Goal: Task Accomplishment & Management: Manage account settings

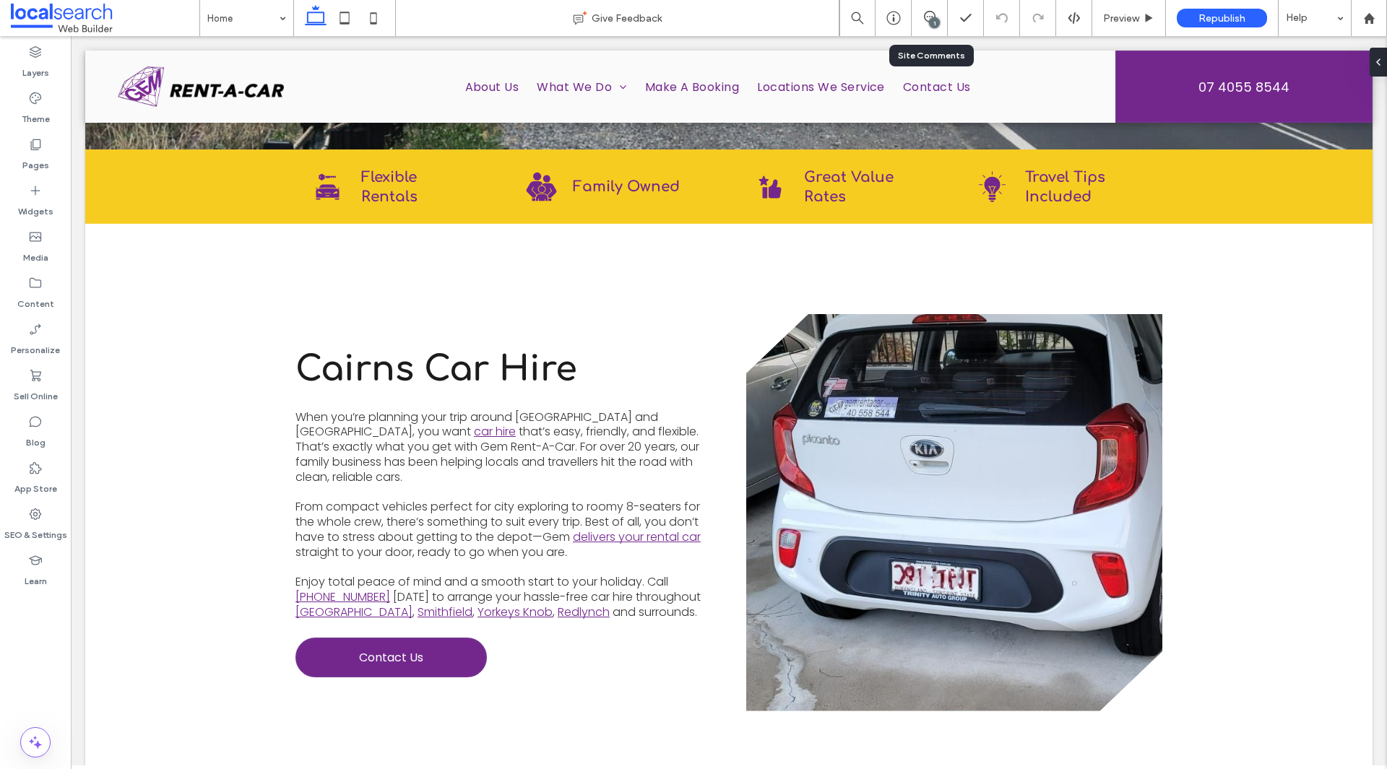
click at [927, 30] on div "1" at bounding box center [930, 18] width 36 height 36
click at [1373, 69] on span at bounding box center [1373, 62] width 12 height 29
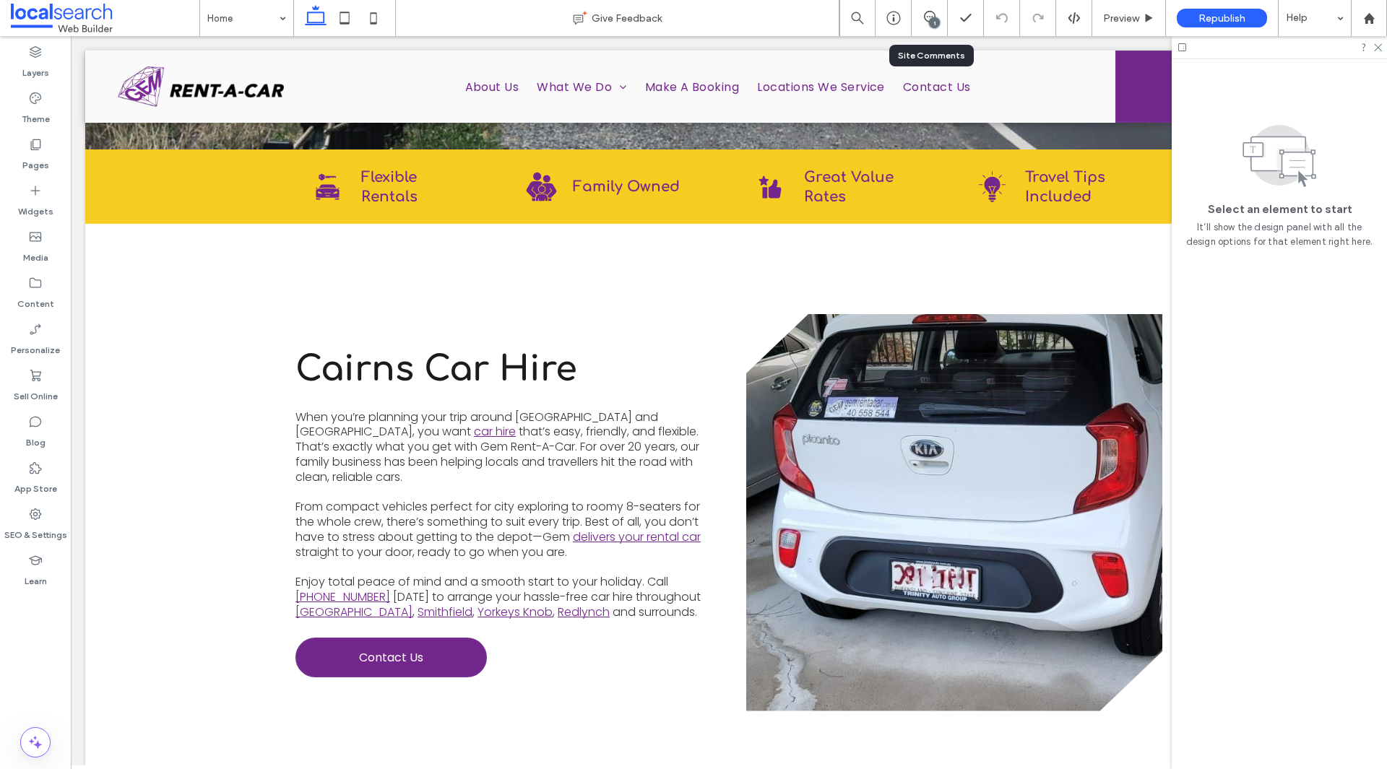
click at [922, 23] on div "1" at bounding box center [929, 18] width 35 height 14
click at [929, 23] on div "1" at bounding box center [934, 22] width 11 height 11
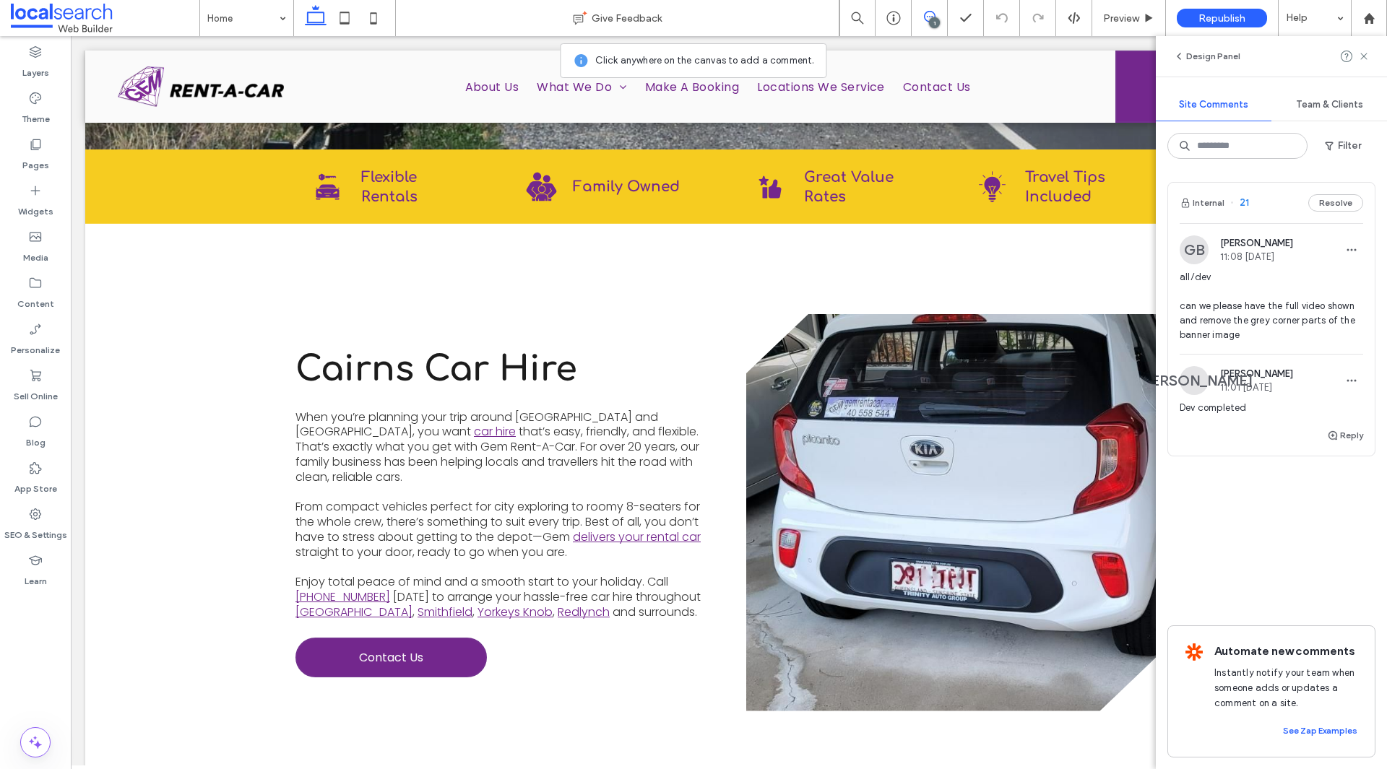
click at [1321, 328] on span "all/dev can we please have the full video shown and remove the grey corner part…" at bounding box center [1271, 306] width 183 height 72
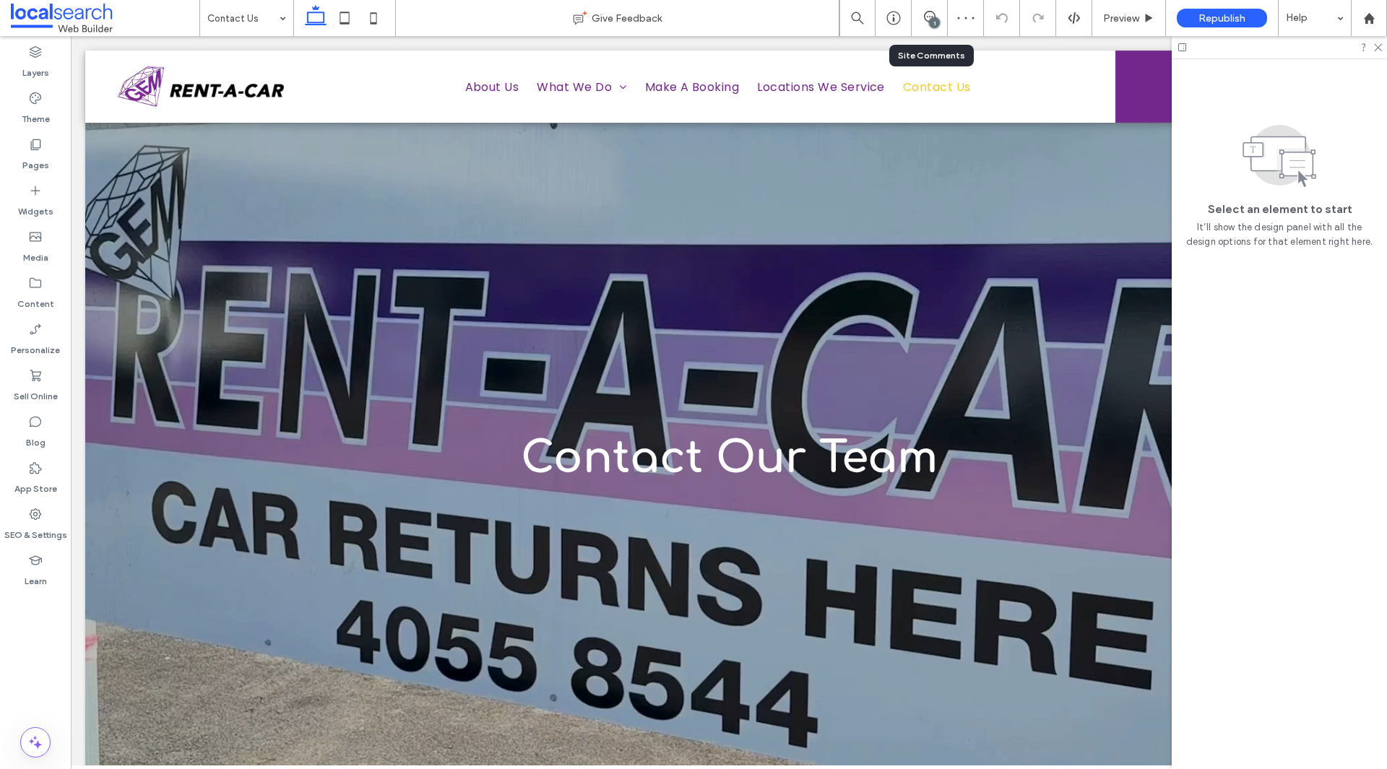
click at [933, 25] on div "1" at bounding box center [934, 22] width 11 height 11
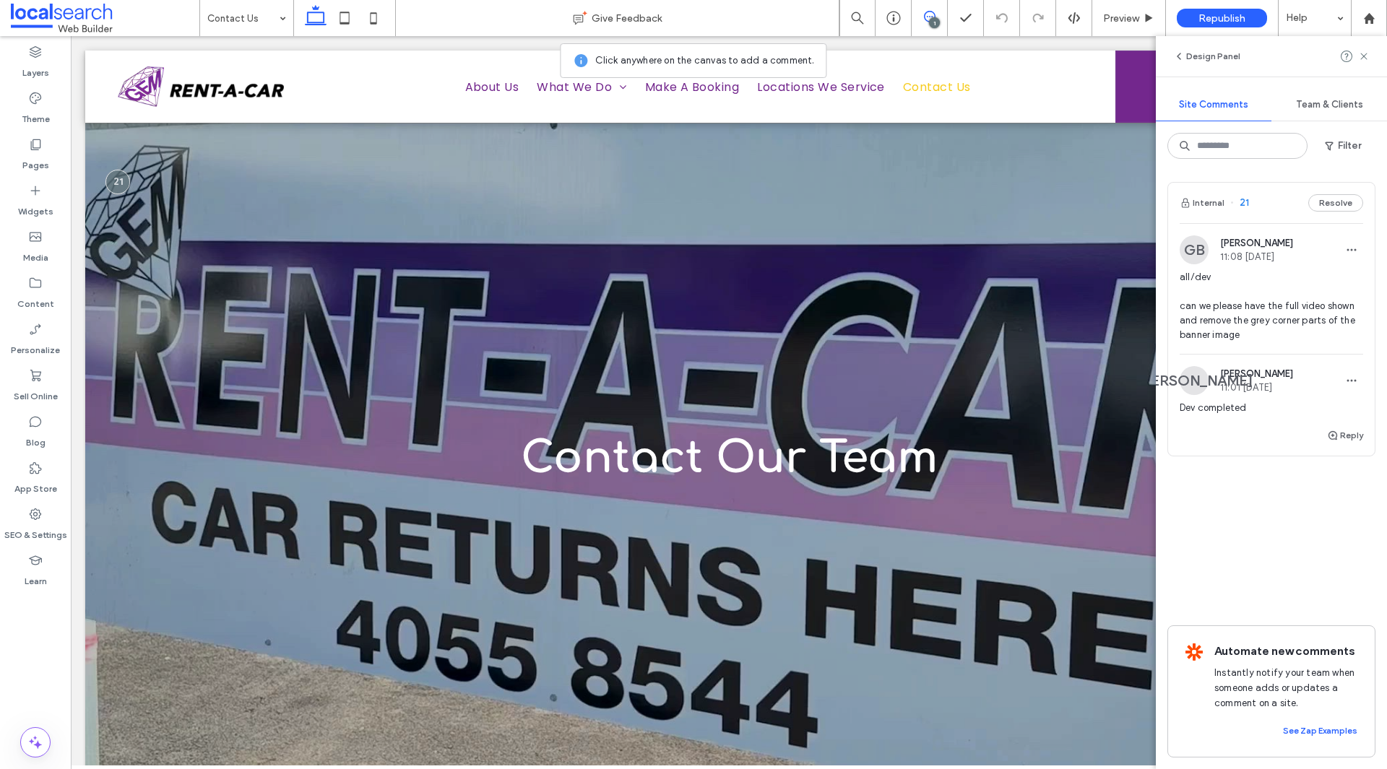
click at [1266, 386] on span "11:01 [DATE]" at bounding box center [1256, 387] width 73 height 11
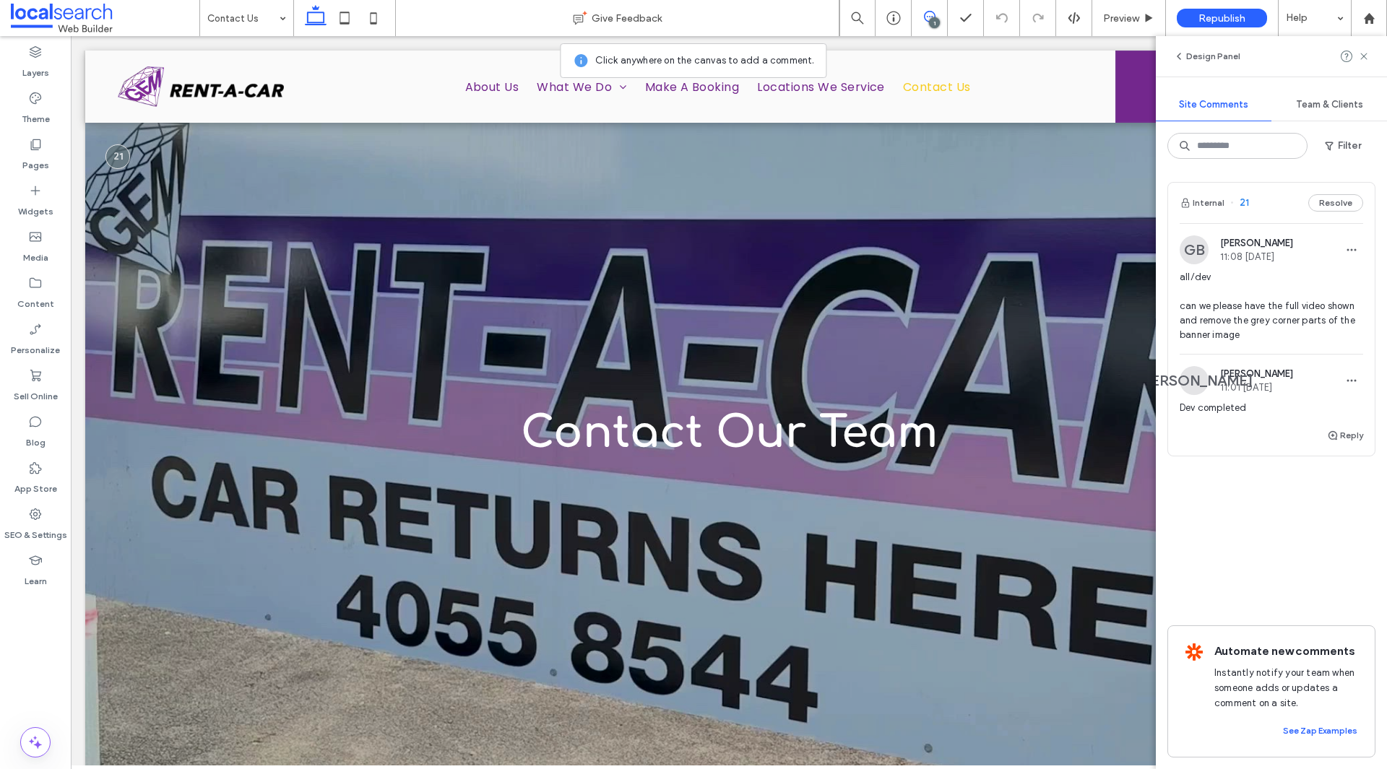
scroll to position [27, 0]
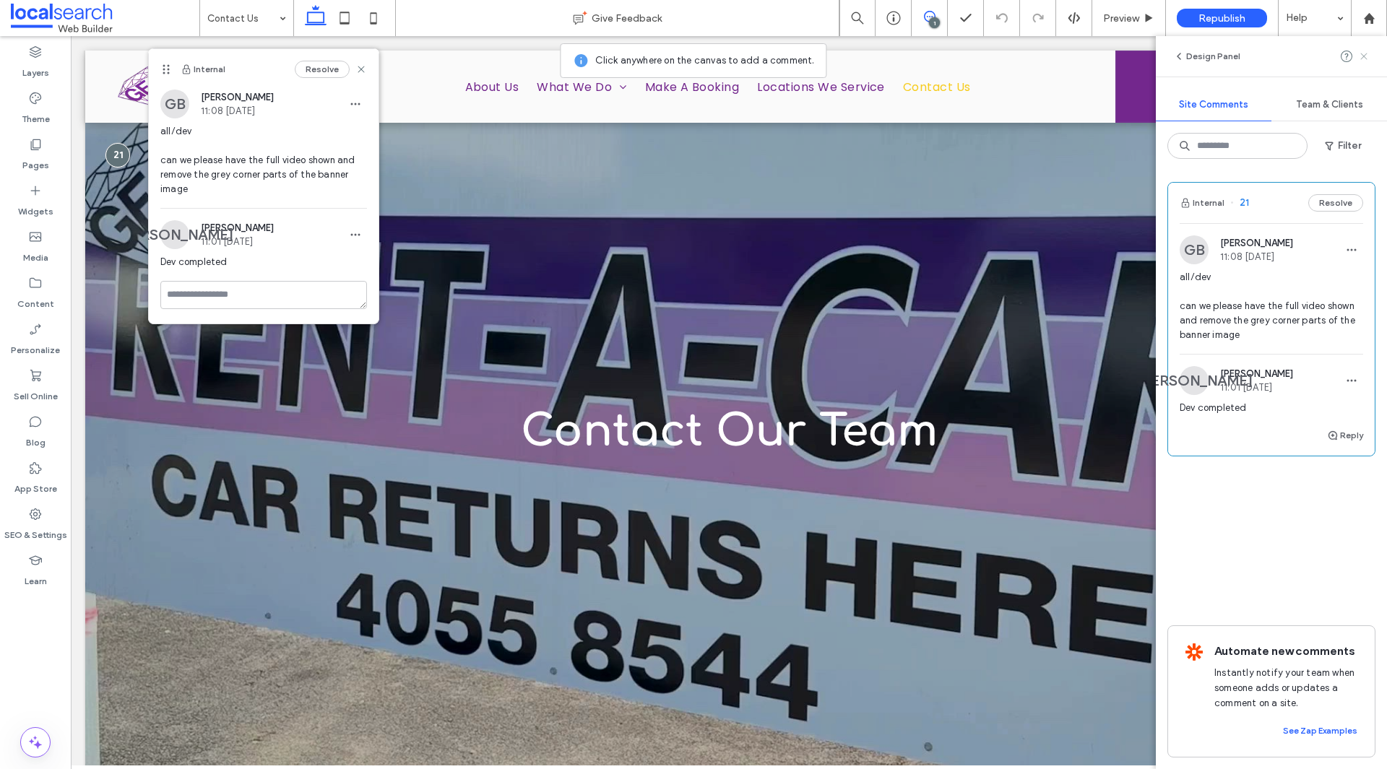
click at [1362, 58] on use at bounding box center [1363, 56] width 7 height 7
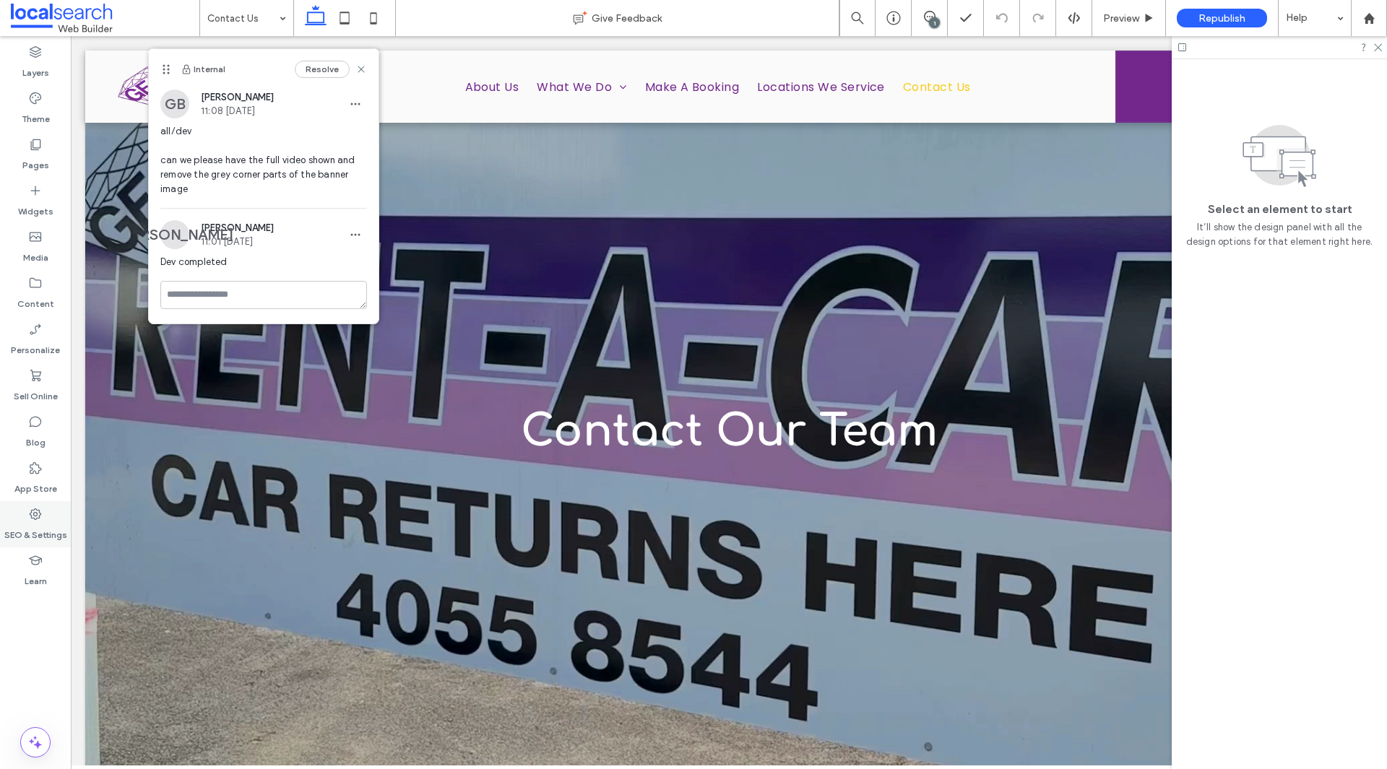
click at [48, 512] on div "SEO & Settings" at bounding box center [35, 524] width 71 height 46
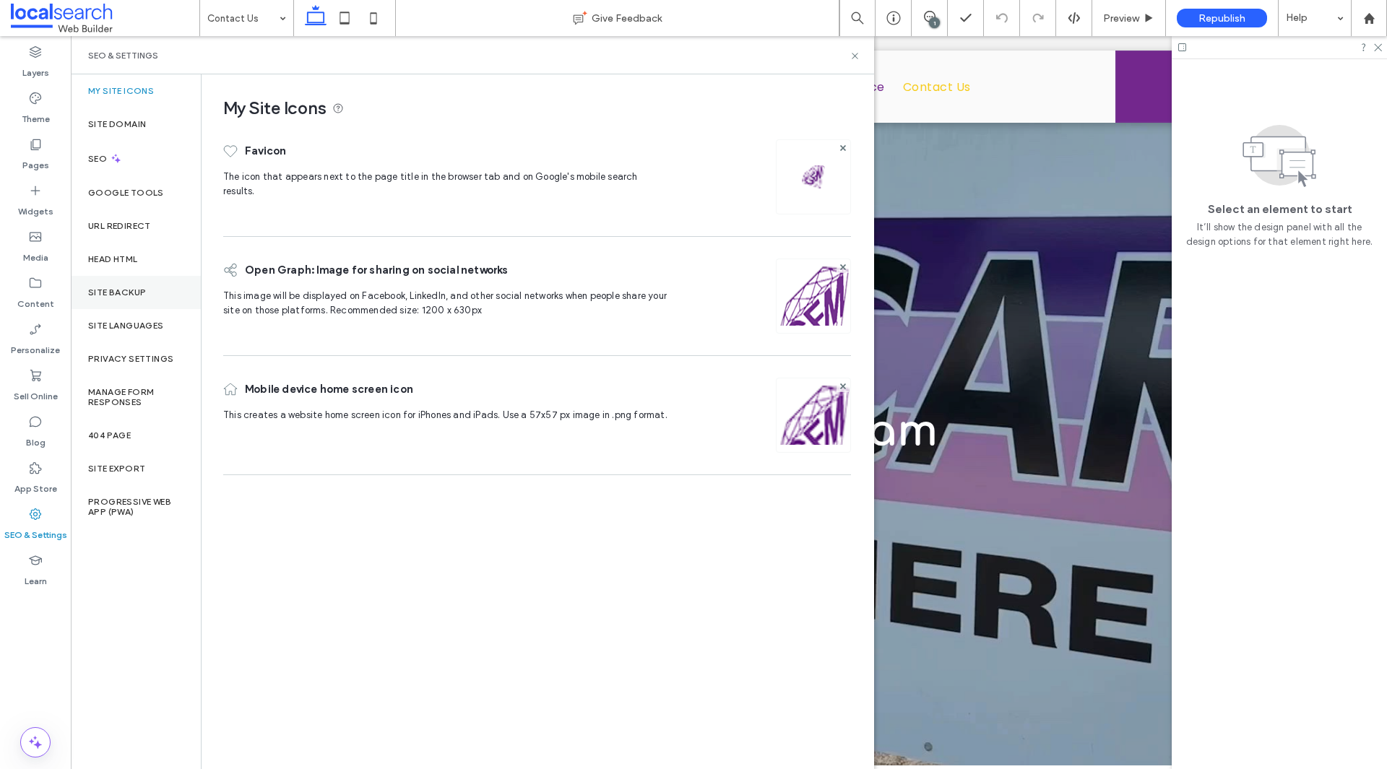
click at [137, 284] on div "Site Backup" at bounding box center [136, 292] width 130 height 33
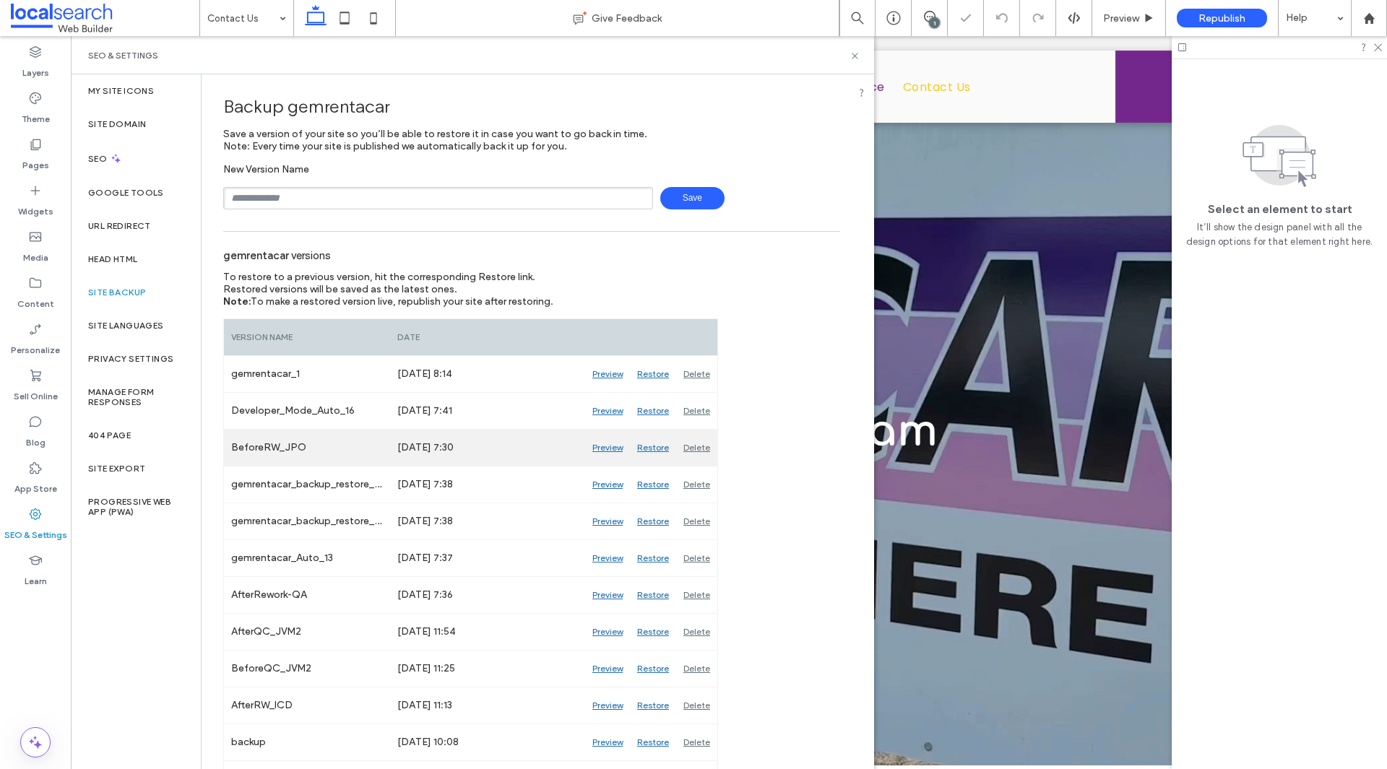
click at [618, 447] on div "Preview" at bounding box center [607, 448] width 45 height 36
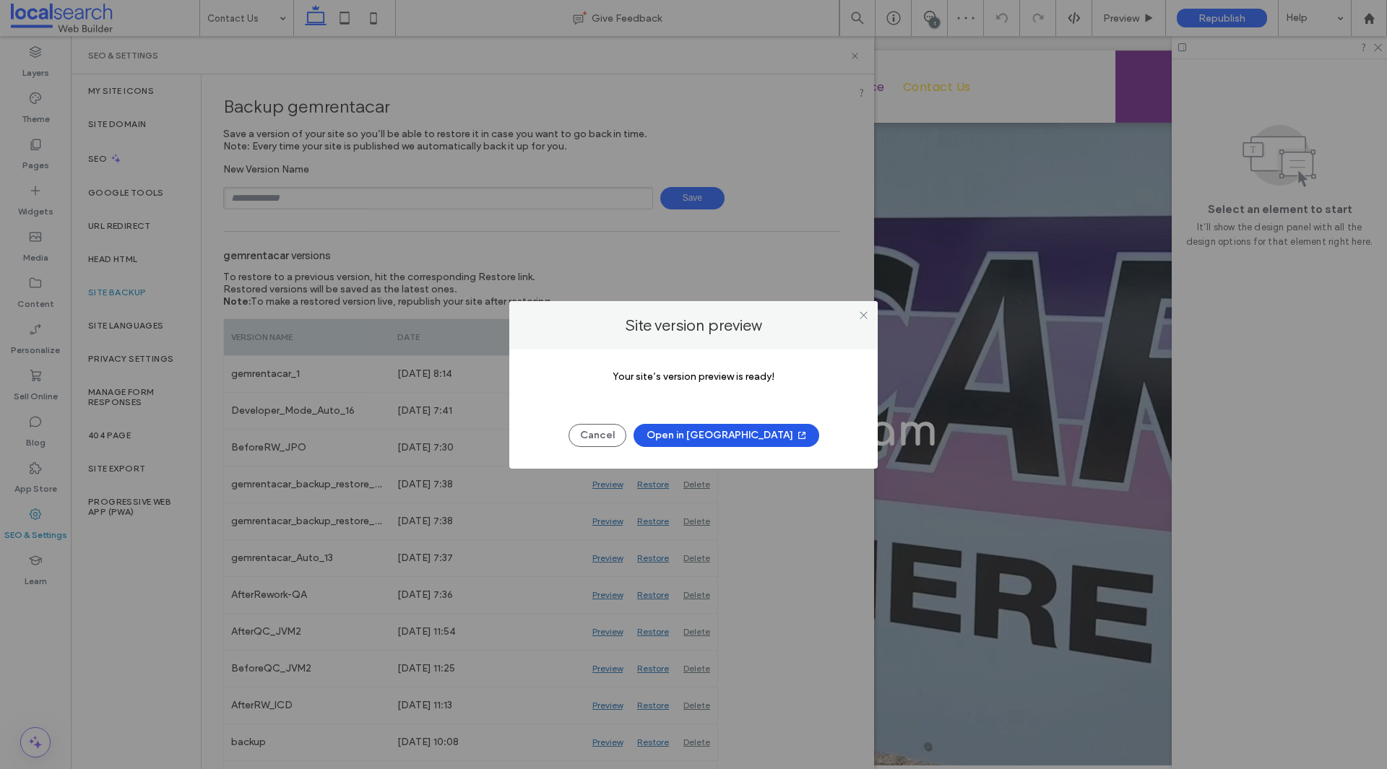
click at [719, 437] on button "Open in [GEOGRAPHIC_DATA]" at bounding box center [726, 435] width 186 height 23
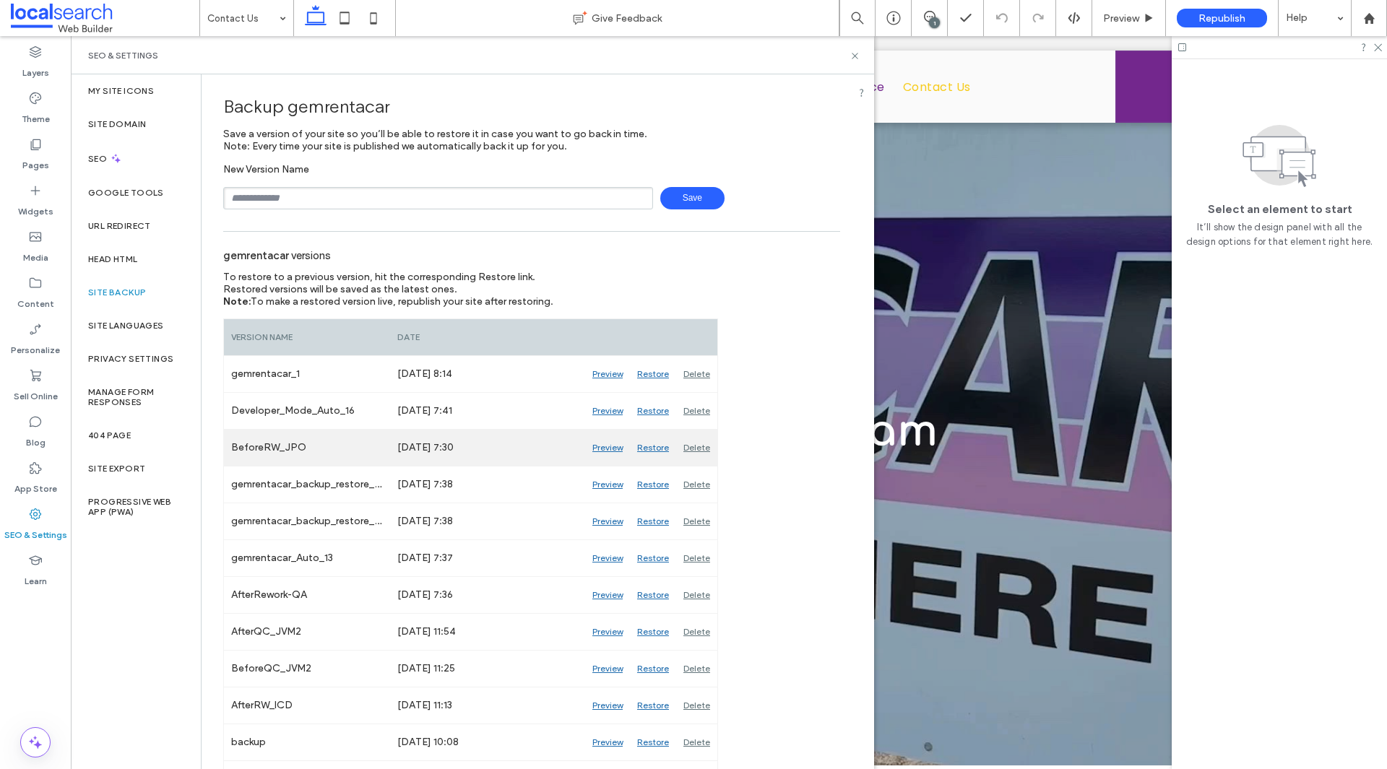
click at [295, 451] on div "BeforeRW_JPO" at bounding box center [307, 448] width 166 height 36
drag, startPoint x: 312, startPoint y: 446, endPoint x: 233, endPoint y: 453, distance: 79.8
click at [233, 453] on div "BeforeRW_JPO" at bounding box center [307, 448] width 166 height 36
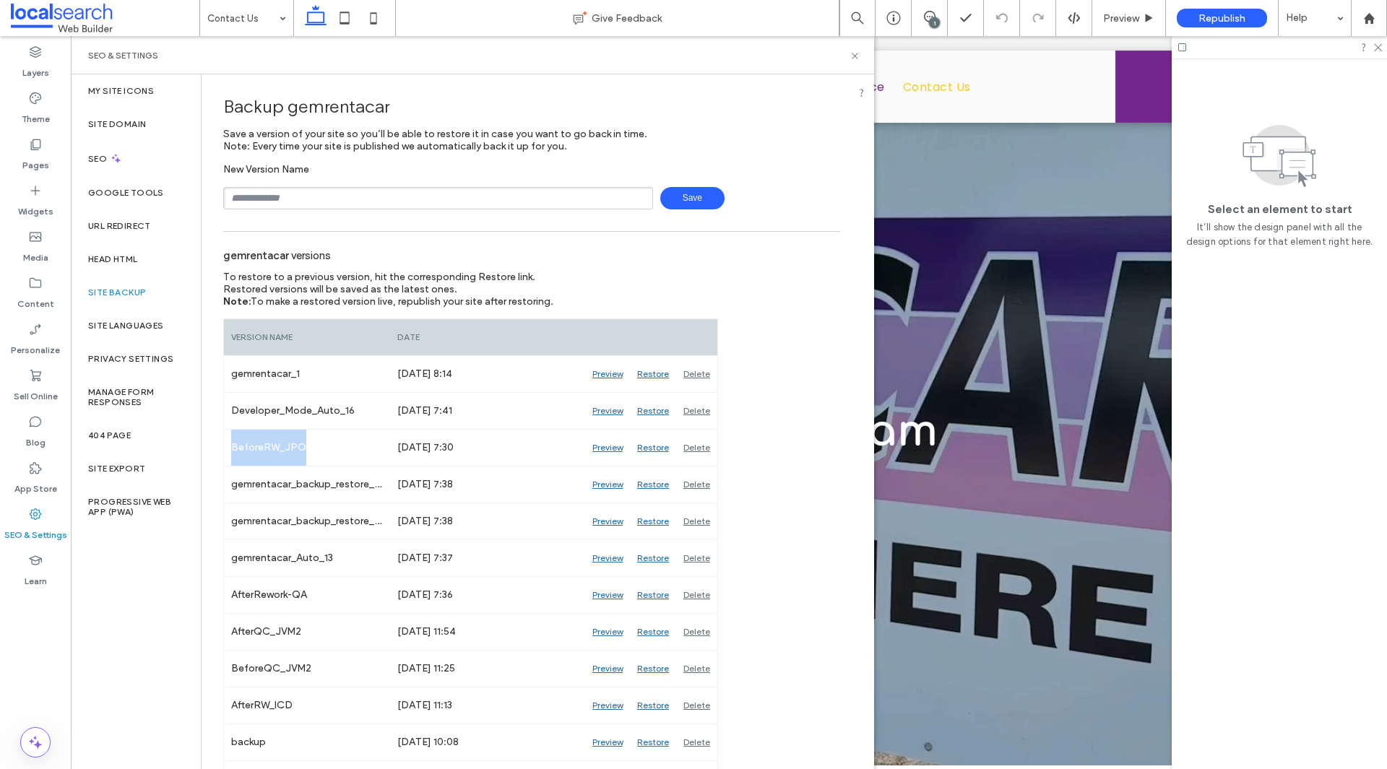
copy div "BeforeRW_JPO"
click at [334, 197] on input "text" at bounding box center [438, 198] width 430 height 22
paste input "**********"
drag, startPoint x: 262, startPoint y: 198, endPoint x: 195, endPoint y: 203, distance: 67.4
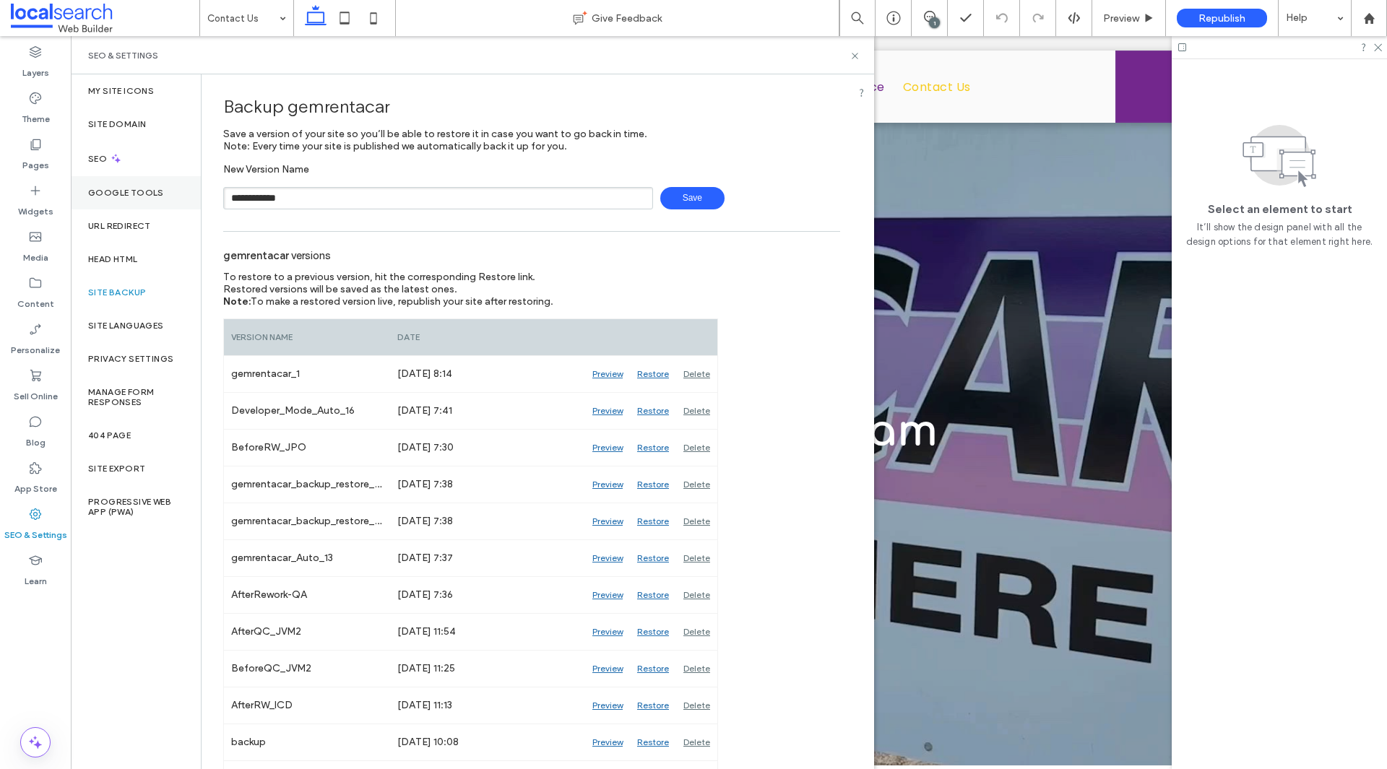
click at [195, 203] on div "**********" at bounding box center [472, 421] width 803 height 695
type input "**********"
click at [685, 205] on span "Save" at bounding box center [692, 198] width 64 height 22
click at [409, 200] on input "text" at bounding box center [438, 198] width 430 height 22
type input "**********"
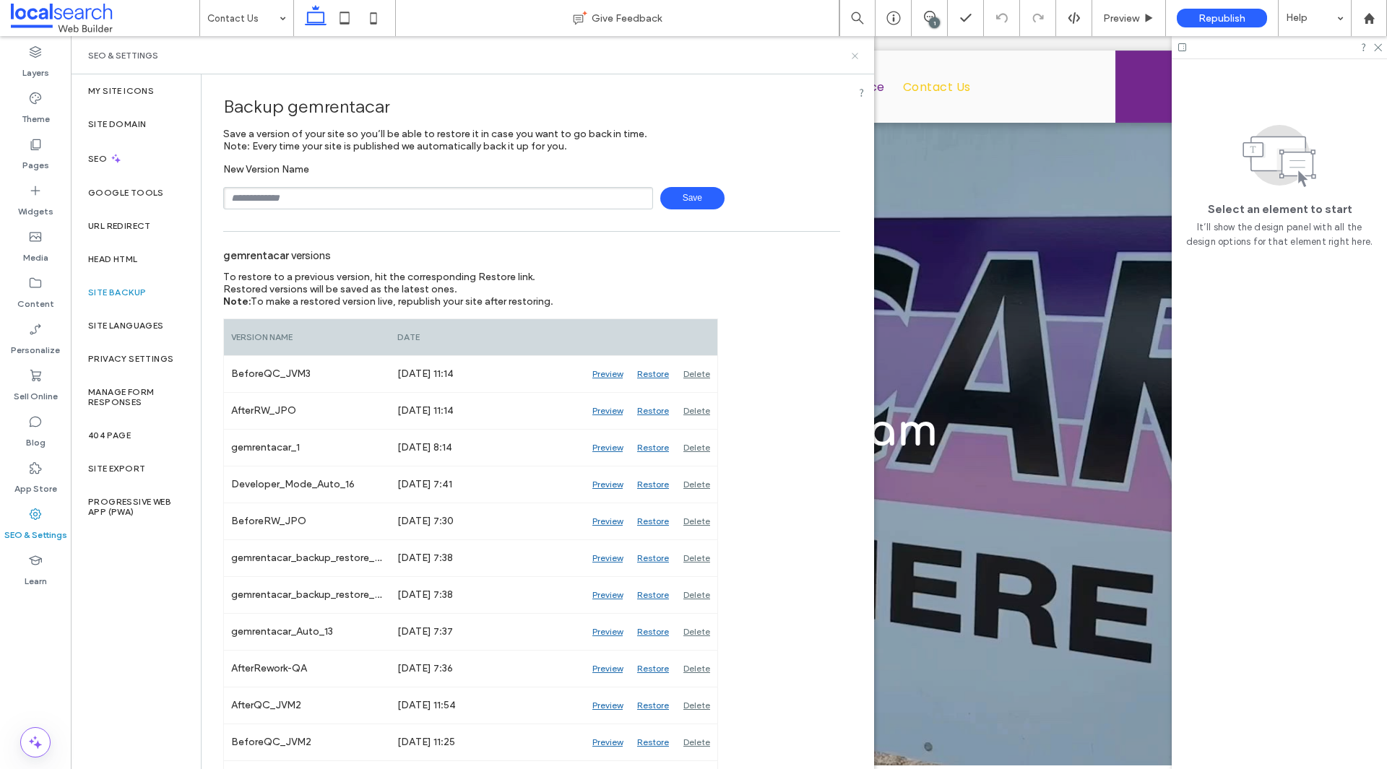
click at [856, 54] on use at bounding box center [855, 56] width 6 height 6
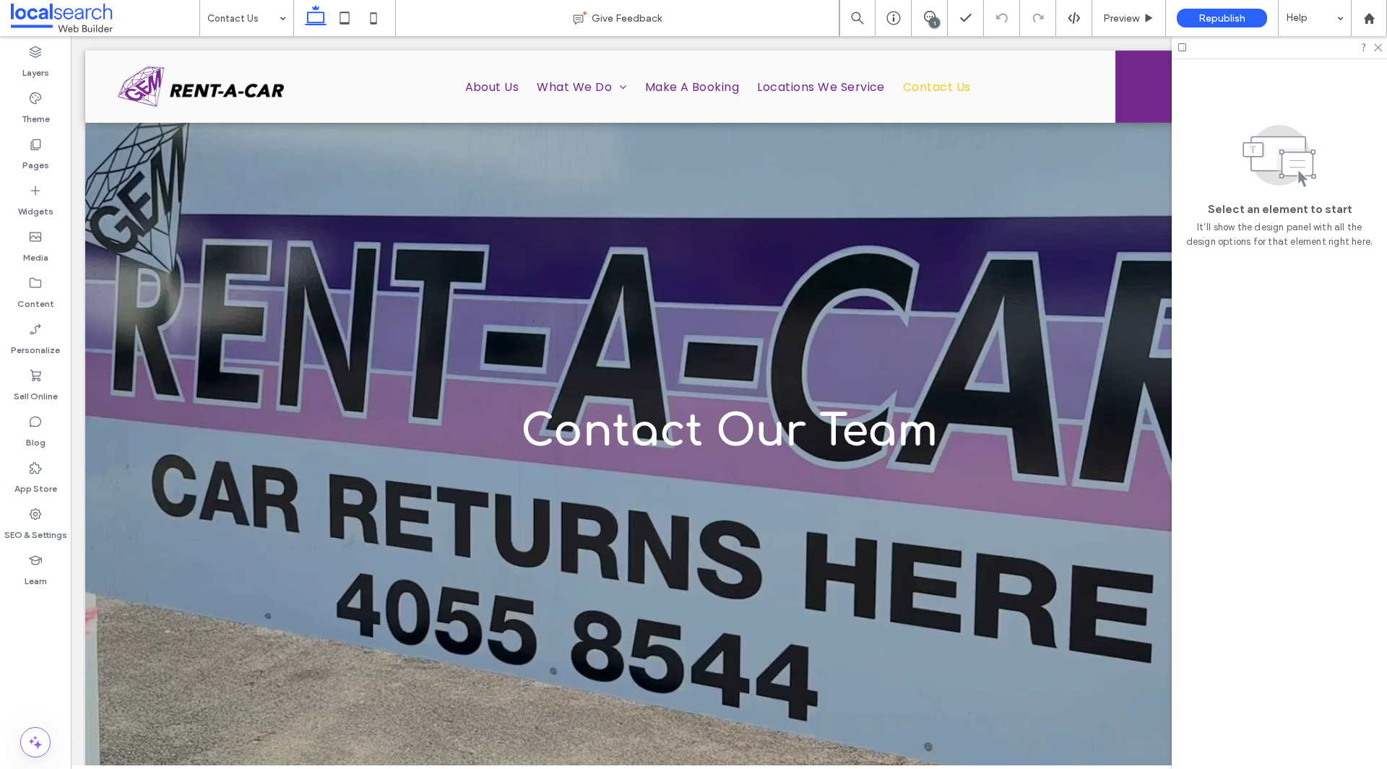
click at [933, 20] on div "1" at bounding box center [934, 22] width 11 height 11
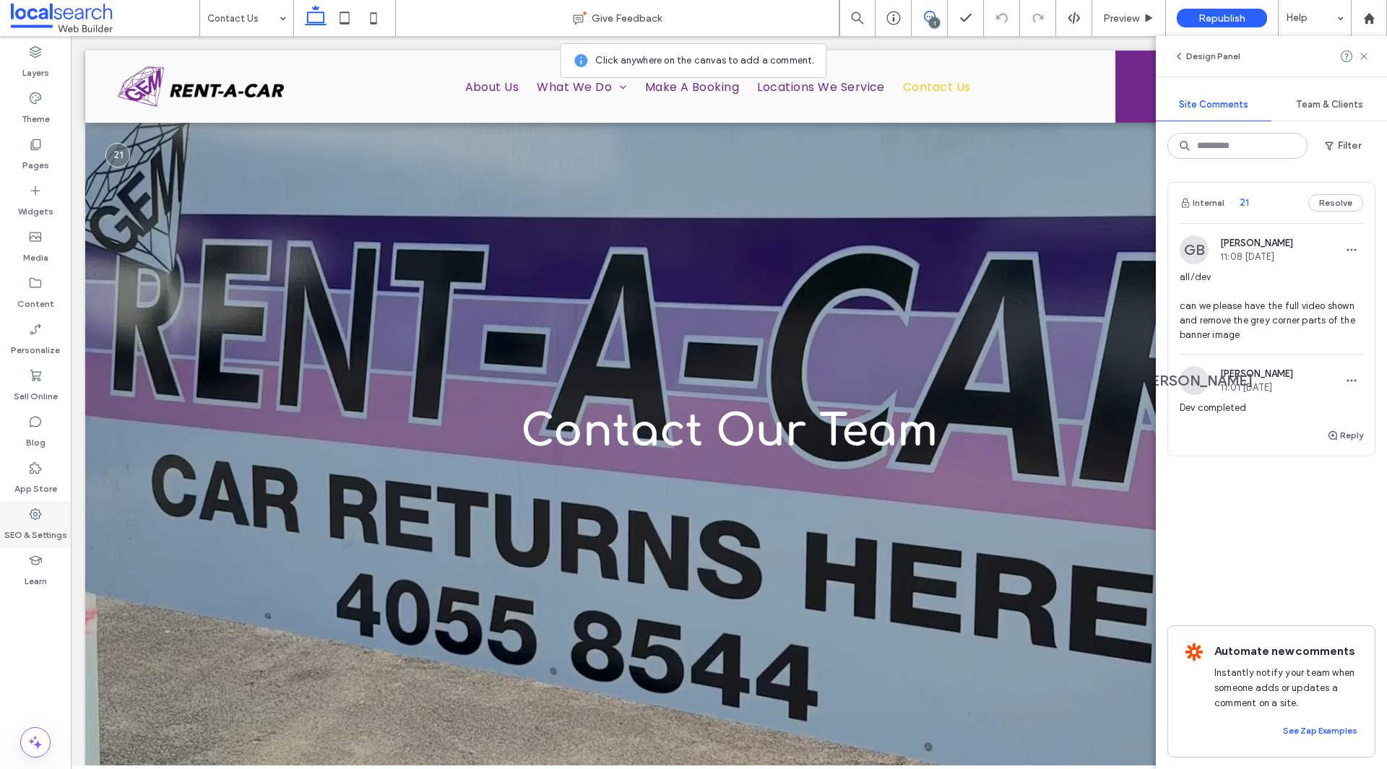
click at [50, 523] on label "SEO & Settings" at bounding box center [35, 532] width 63 height 20
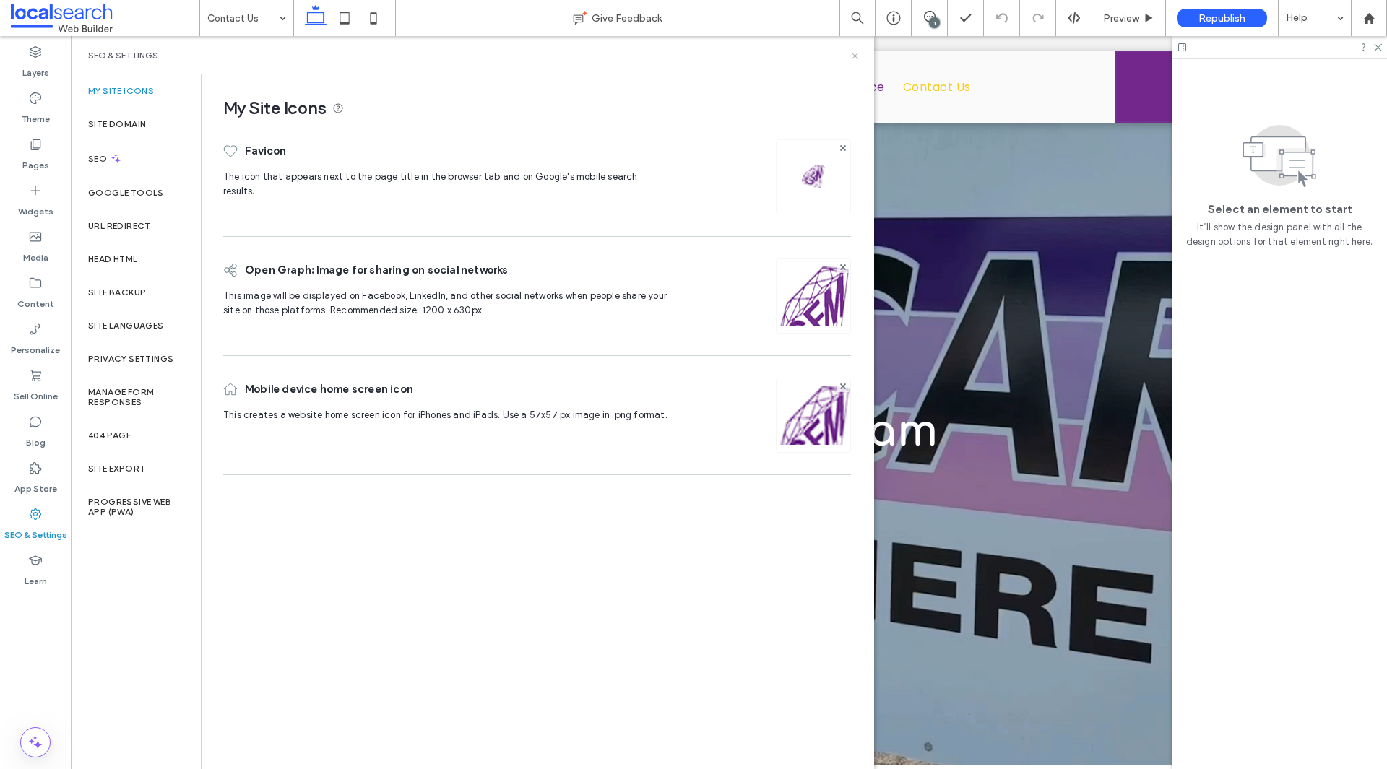
click at [852, 58] on use at bounding box center [855, 56] width 6 height 6
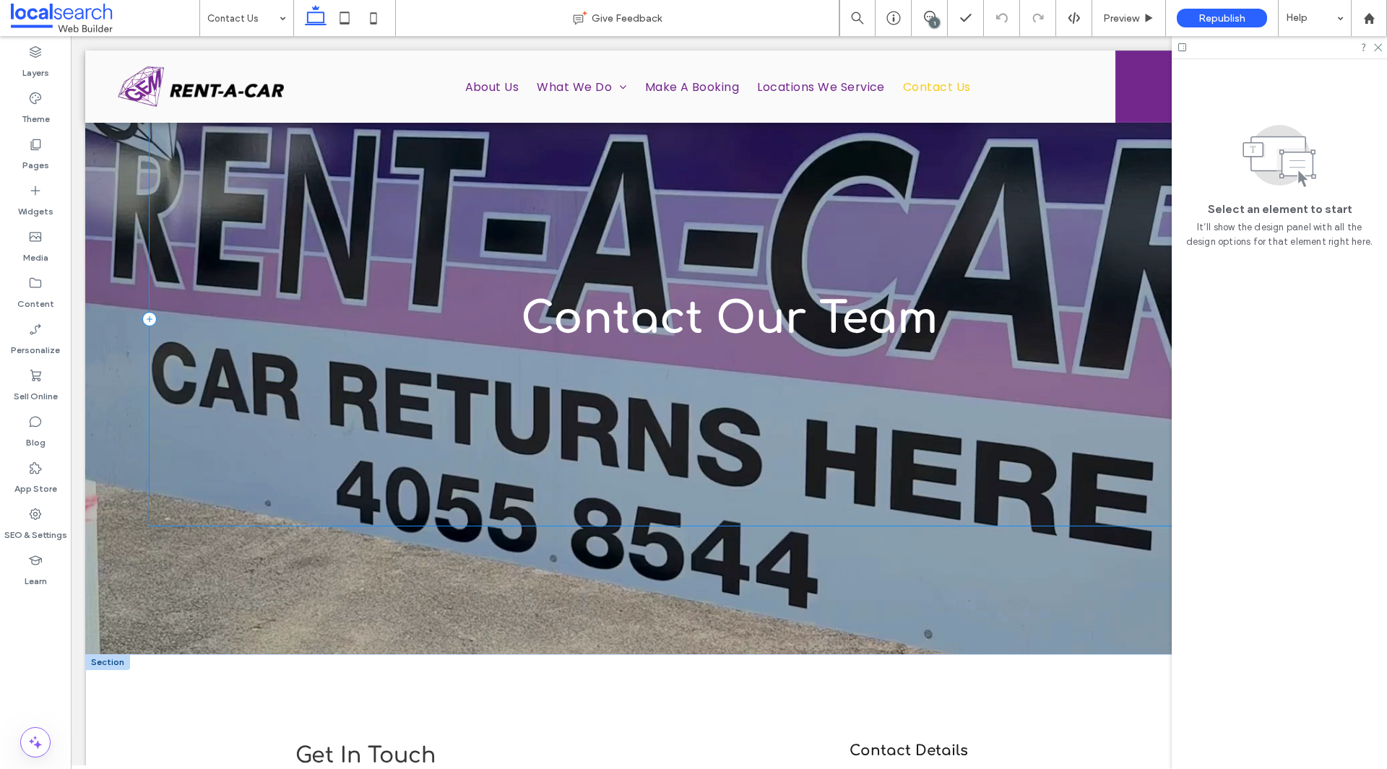
scroll to position [388, 0]
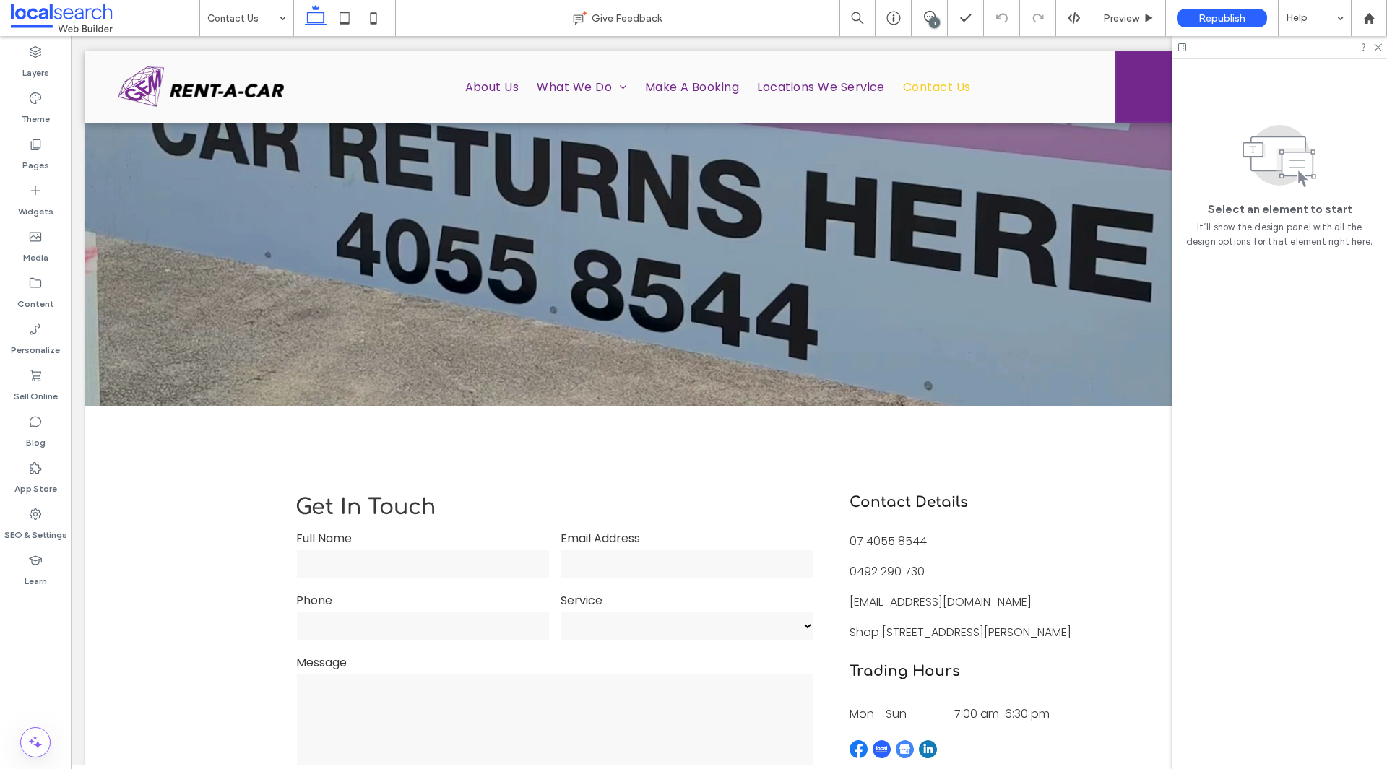
click at [1375, 52] on div at bounding box center [1279, 47] width 215 height 22
click at [1374, 51] on icon at bounding box center [1376, 46] width 9 height 9
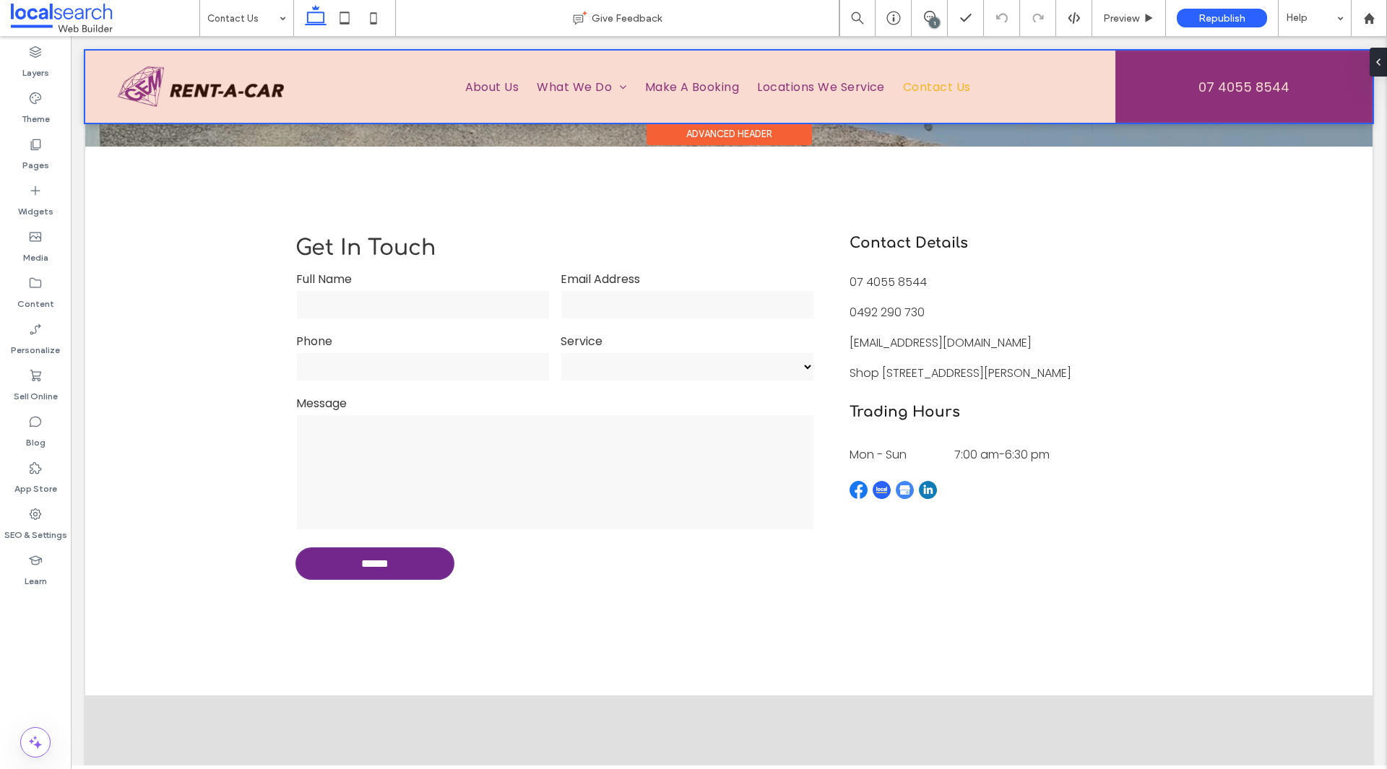
scroll to position [894, 0]
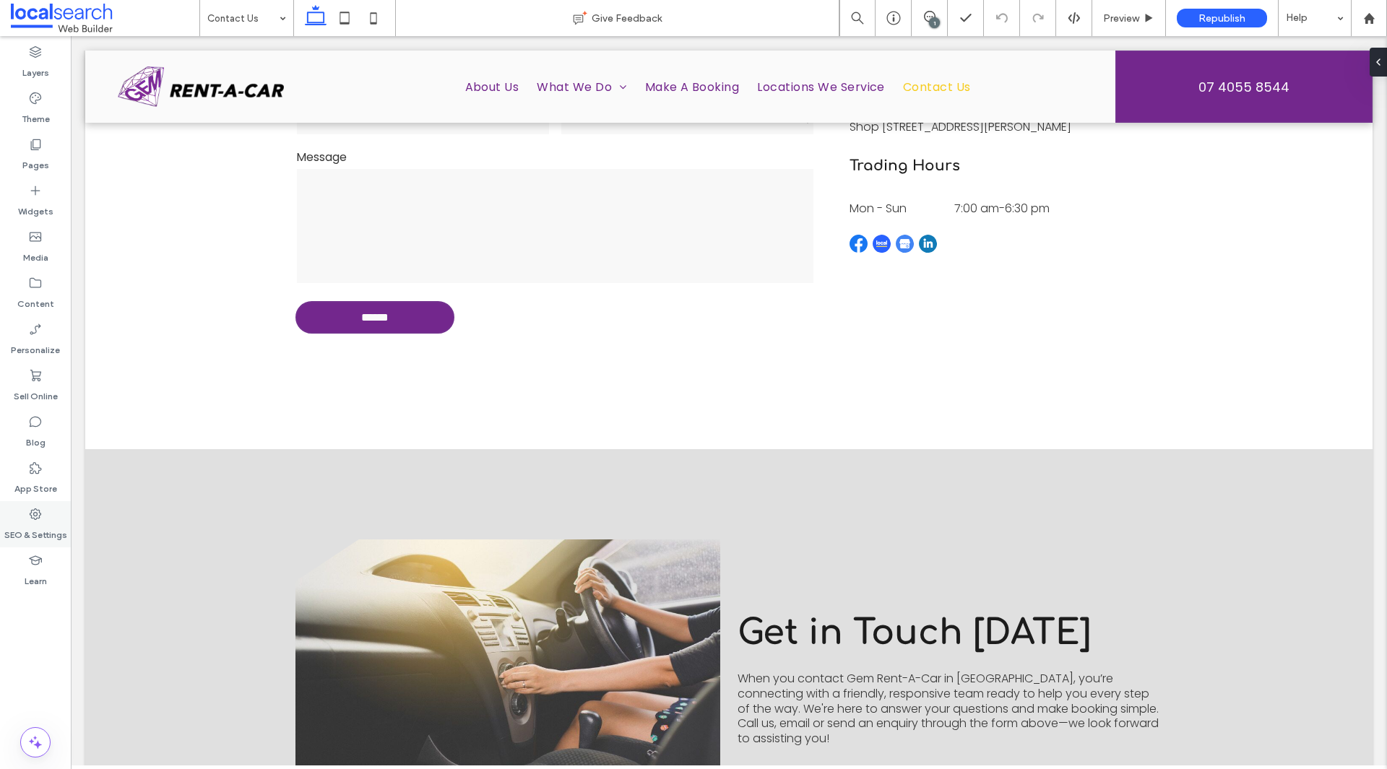
click at [24, 519] on div "SEO & Settings" at bounding box center [35, 524] width 71 height 46
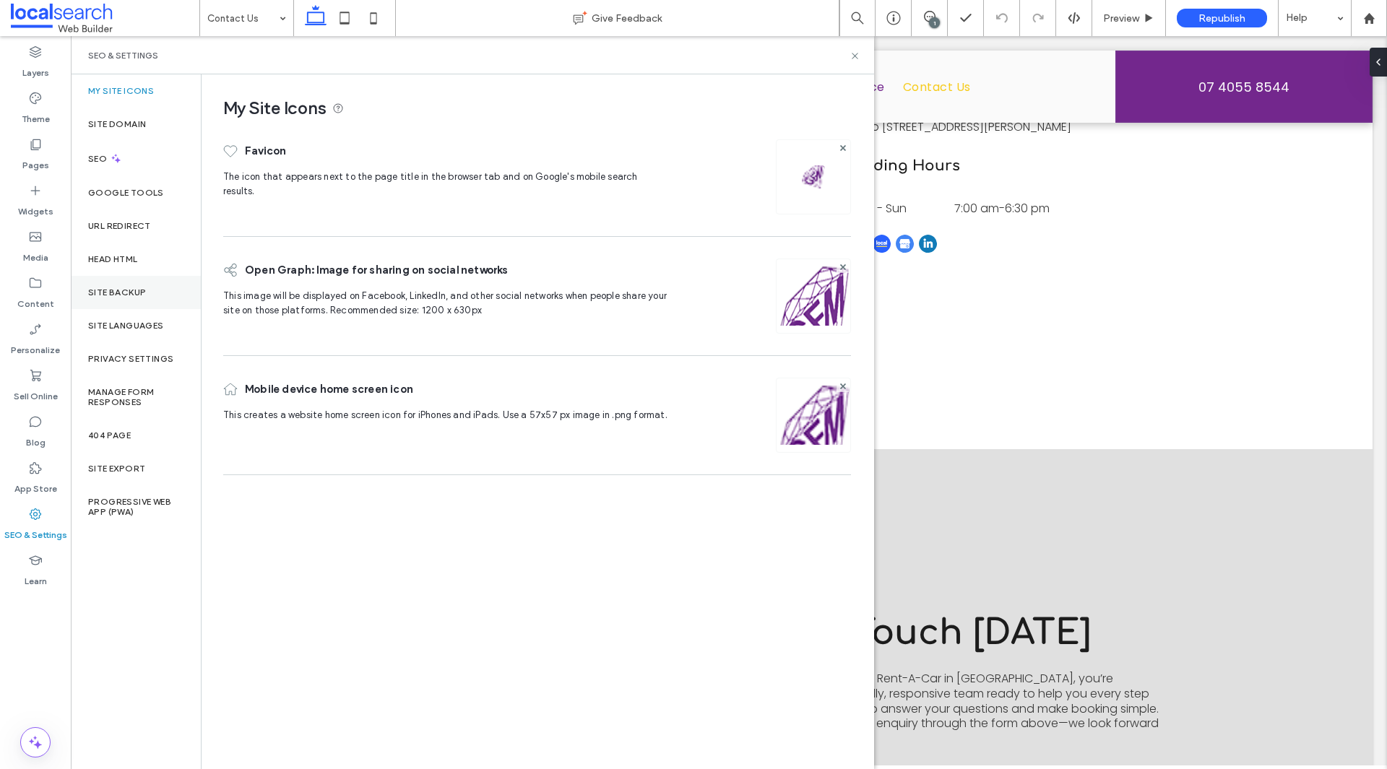
click at [162, 295] on div "Site Backup" at bounding box center [136, 292] width 130 height 33
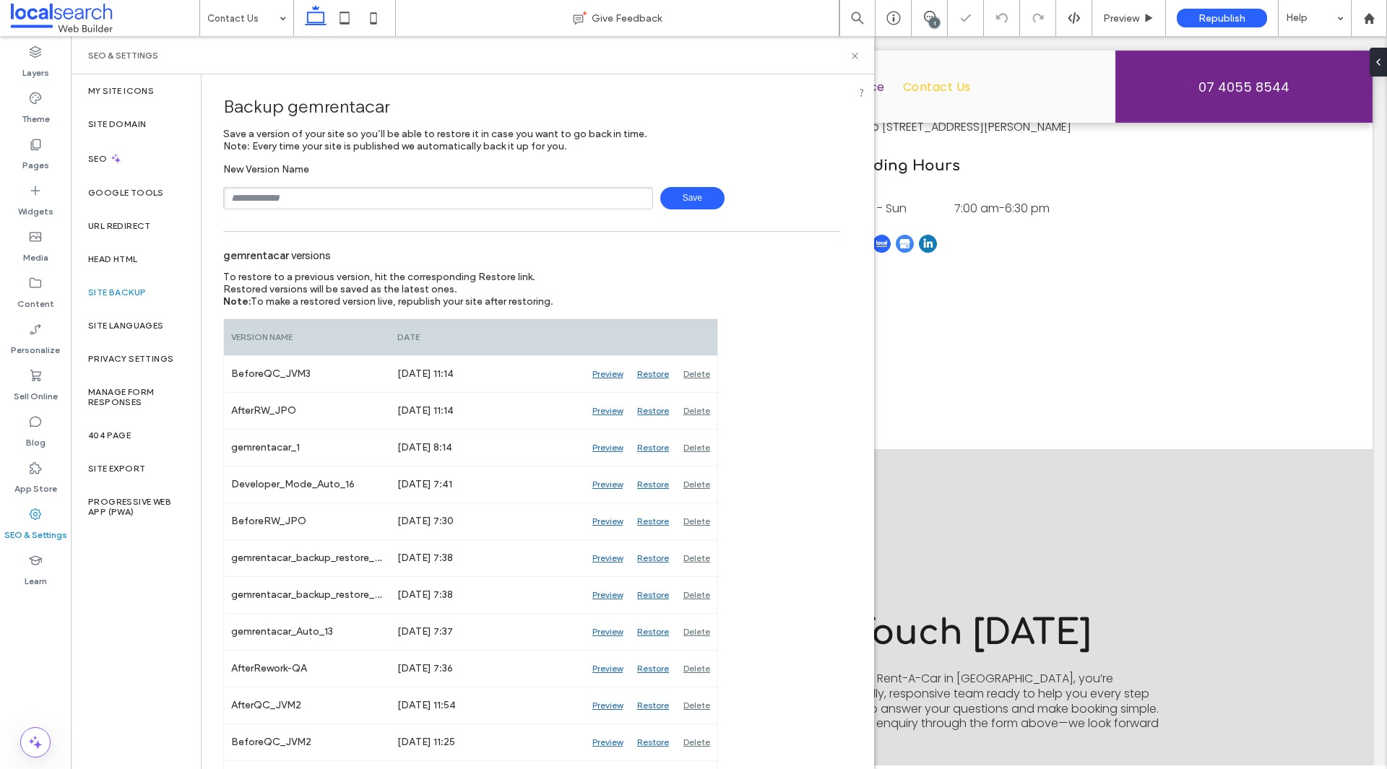
click at [270, 209] on input "text" at bounding box center [438, 198] width 430 height 22
click at [686, 202] on span "Save" at bounding box center [692, 198] width 64 height 22
type input "**********"
click at [856, 57] on use at bounding box center [855, 56] width 6 height 6
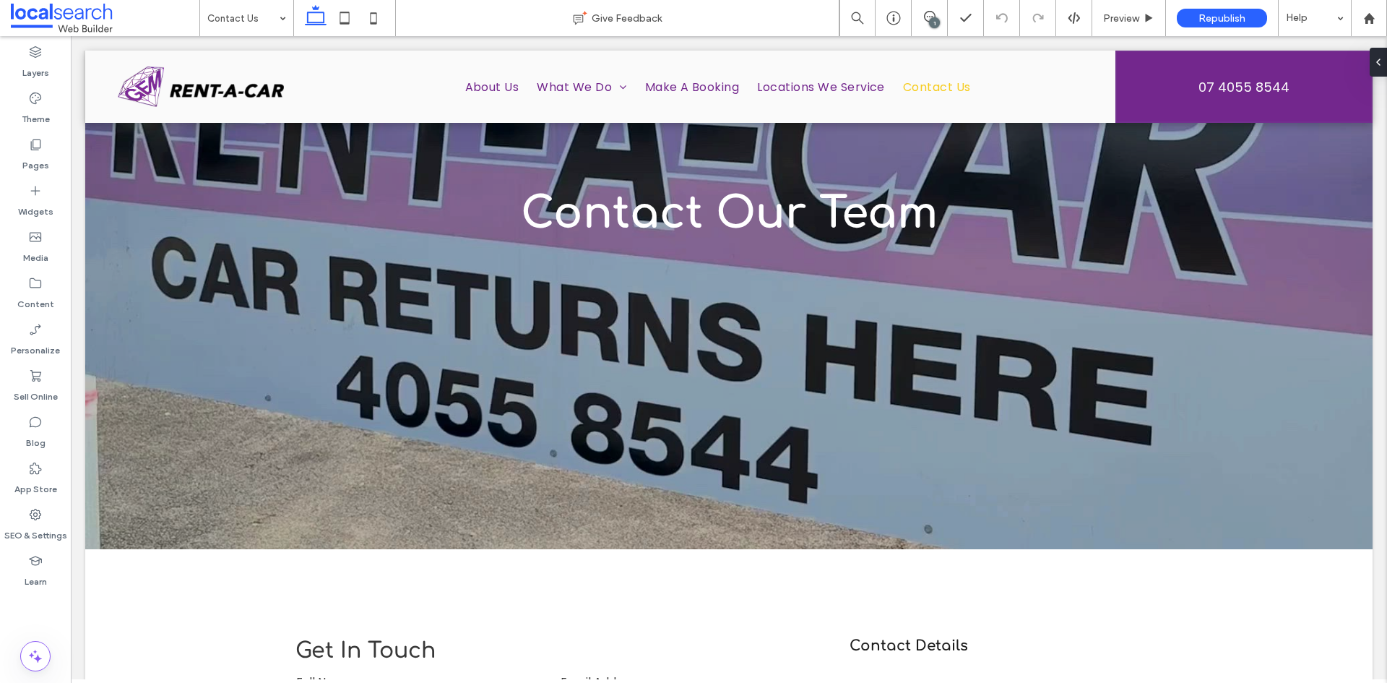
scroll to position [72, 0]
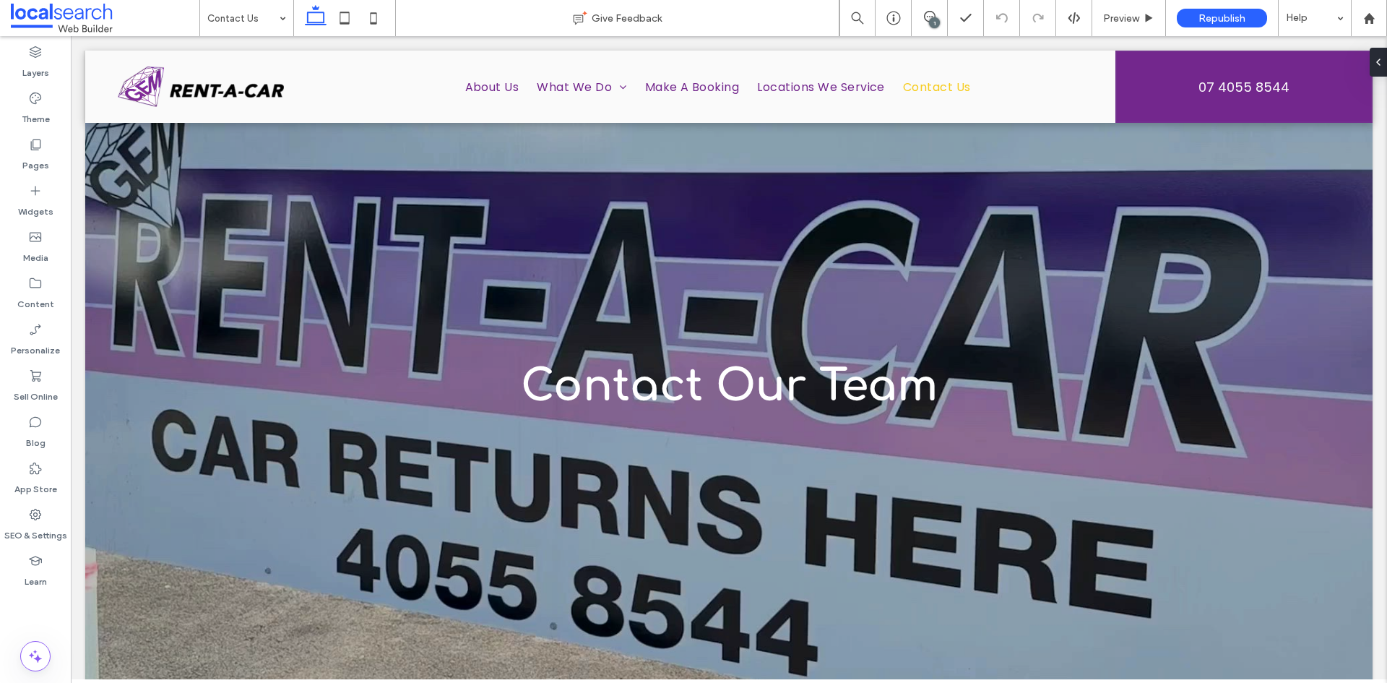
drag, startPoint x: 834, startPoint y: 487, endPoint x: 823, endPoint y: 488, distance: 10.2
click at [823, 488] on div "Contact Our Team" at bounding box center [729, 386] width 1159 height 414
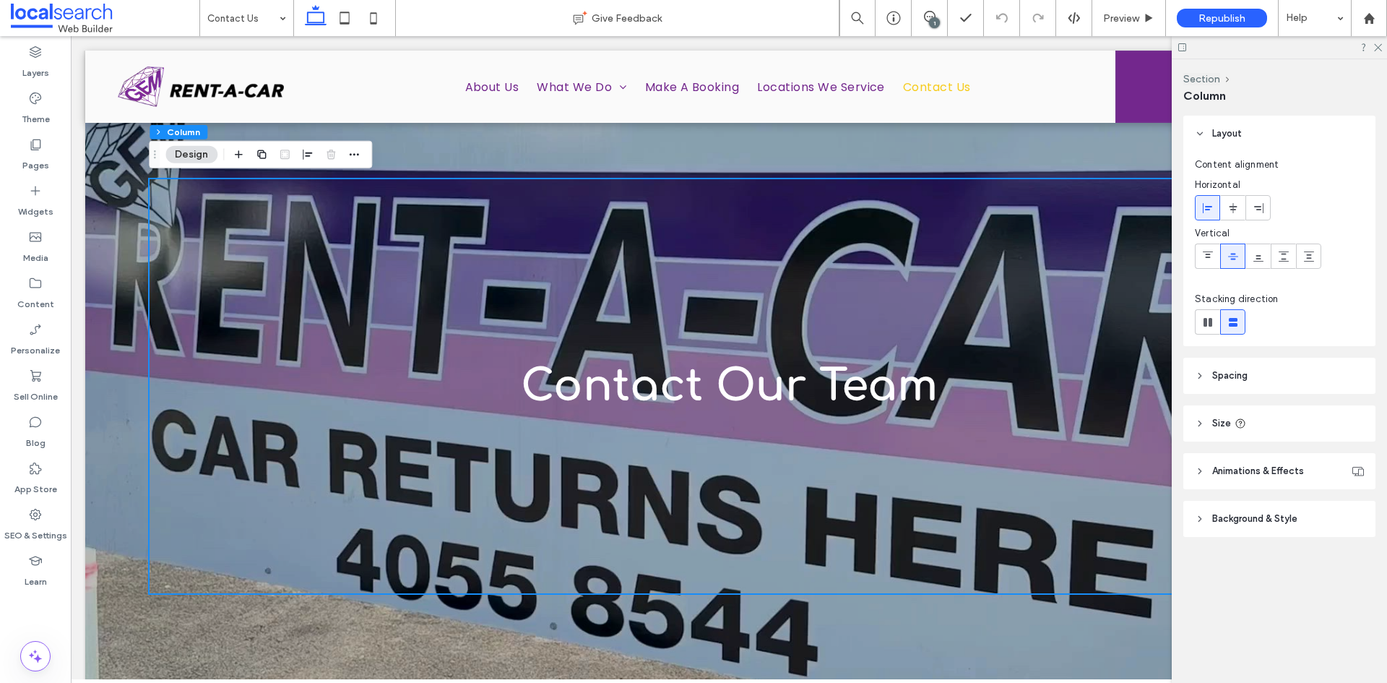
click at [1378, 51] on div at bounding box center [1279, 47] width 215 height 22
click at [1378, 49] on icon at bounding box center [1376, 46] width 9 height 9
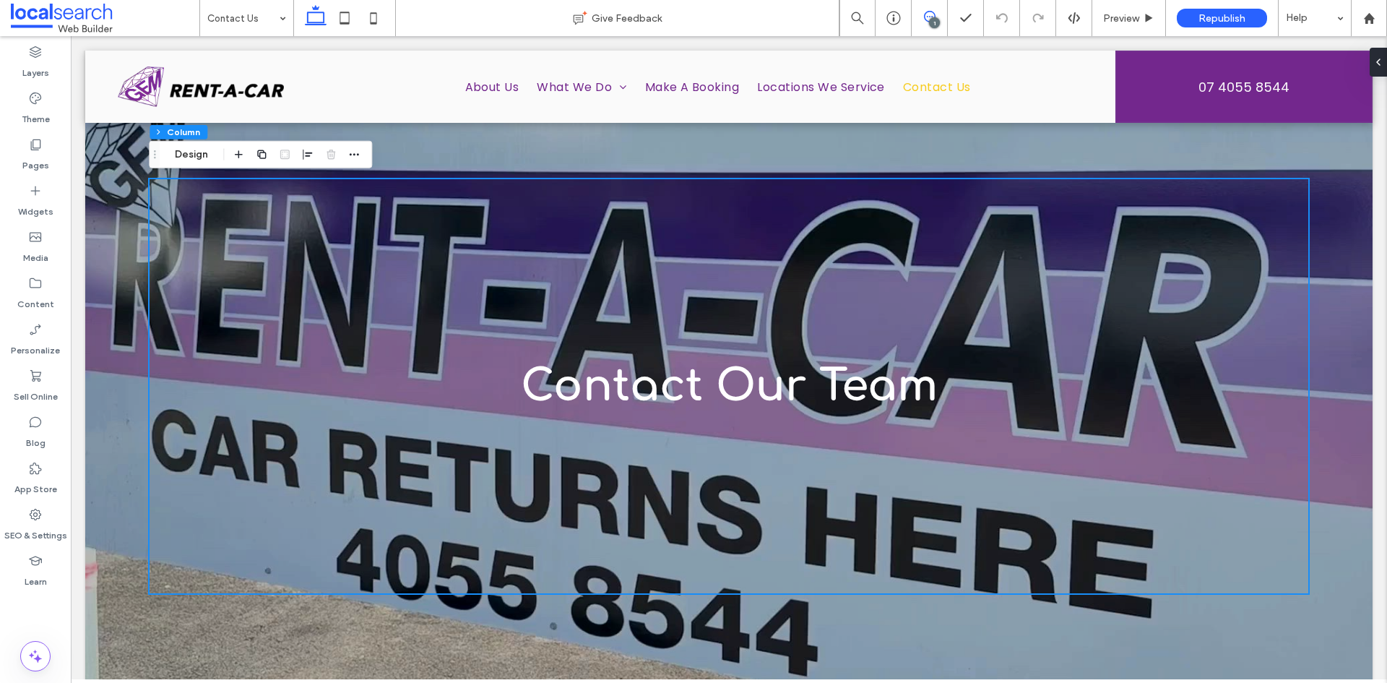
click at [920, 16] on span at bounding box center [929, 17] width 35 height 12
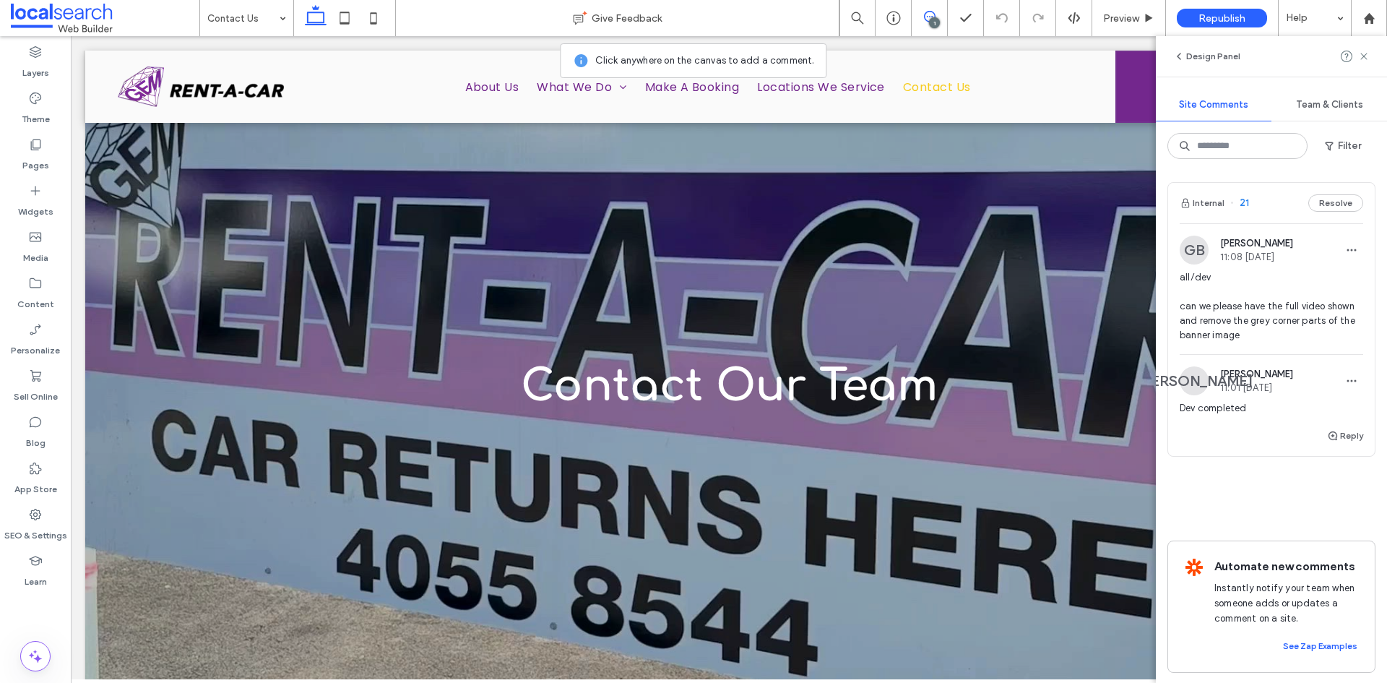
click at [1307, 351] on div "all/dev can we please have the full video shown and remove the grey corner part…" at bounding box center [1271, 312] width 183 height 84
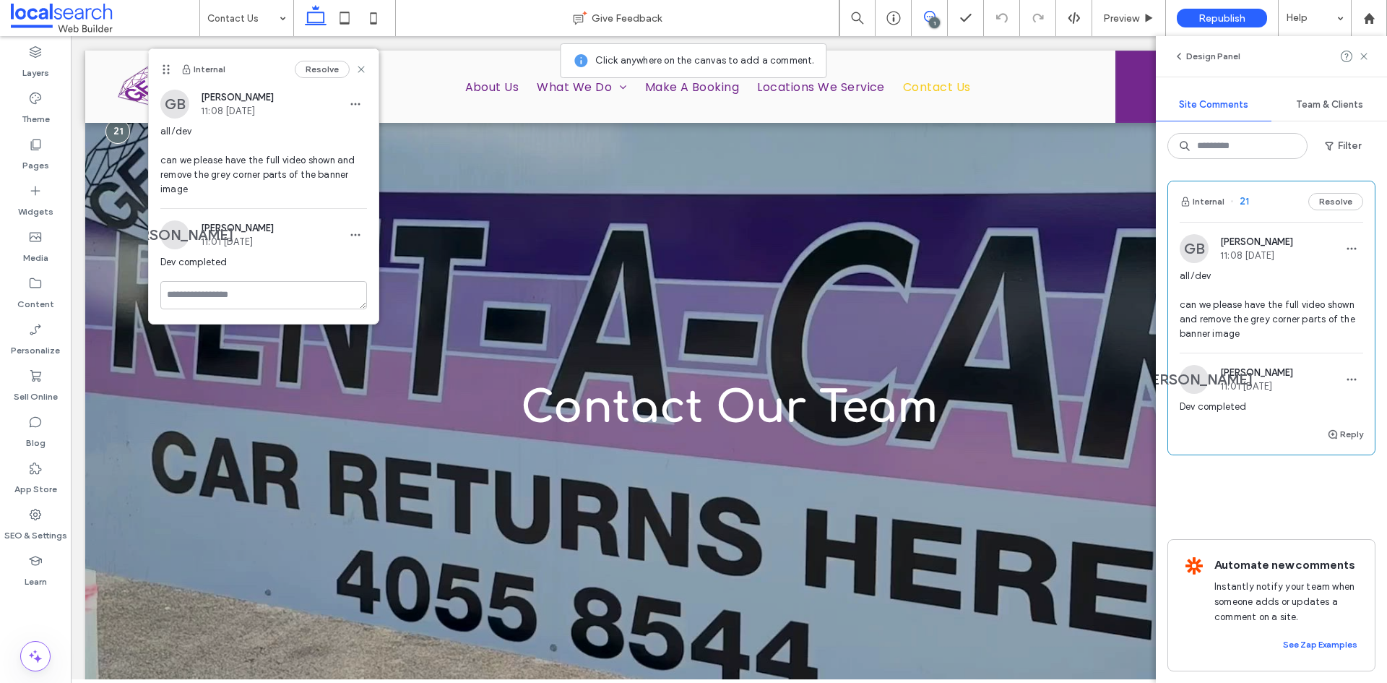
scroll to position [0, 0]
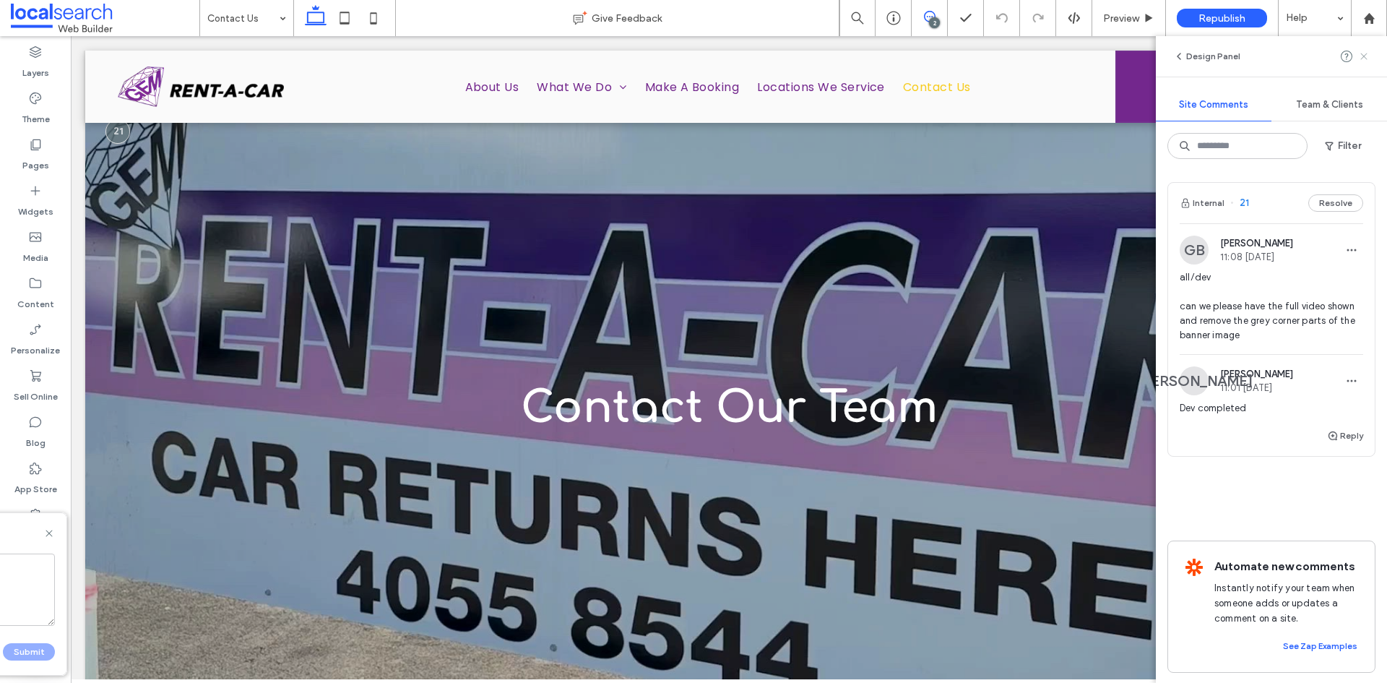
click at [1363, 56] on use at bounding box center [1363, 56] width 7 height 7
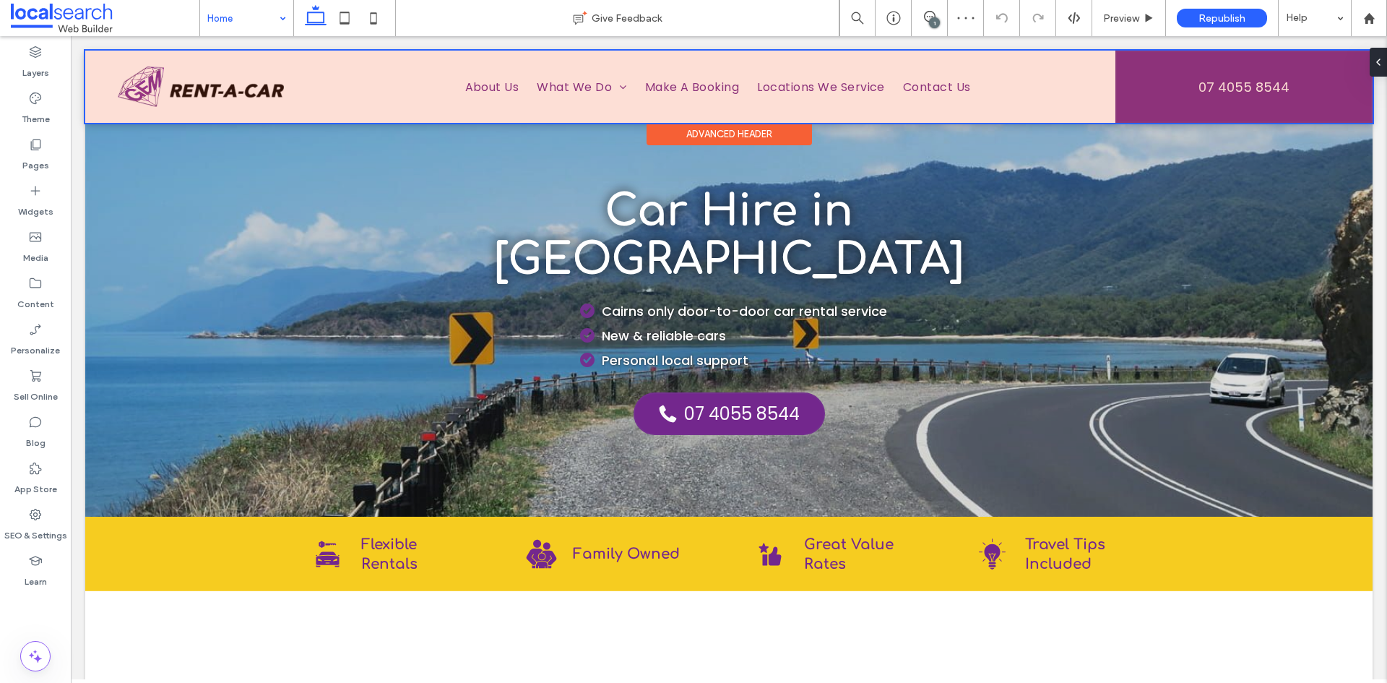
click at [1171, 108] on div at bounding box center [728, 87] width 1287 height 72
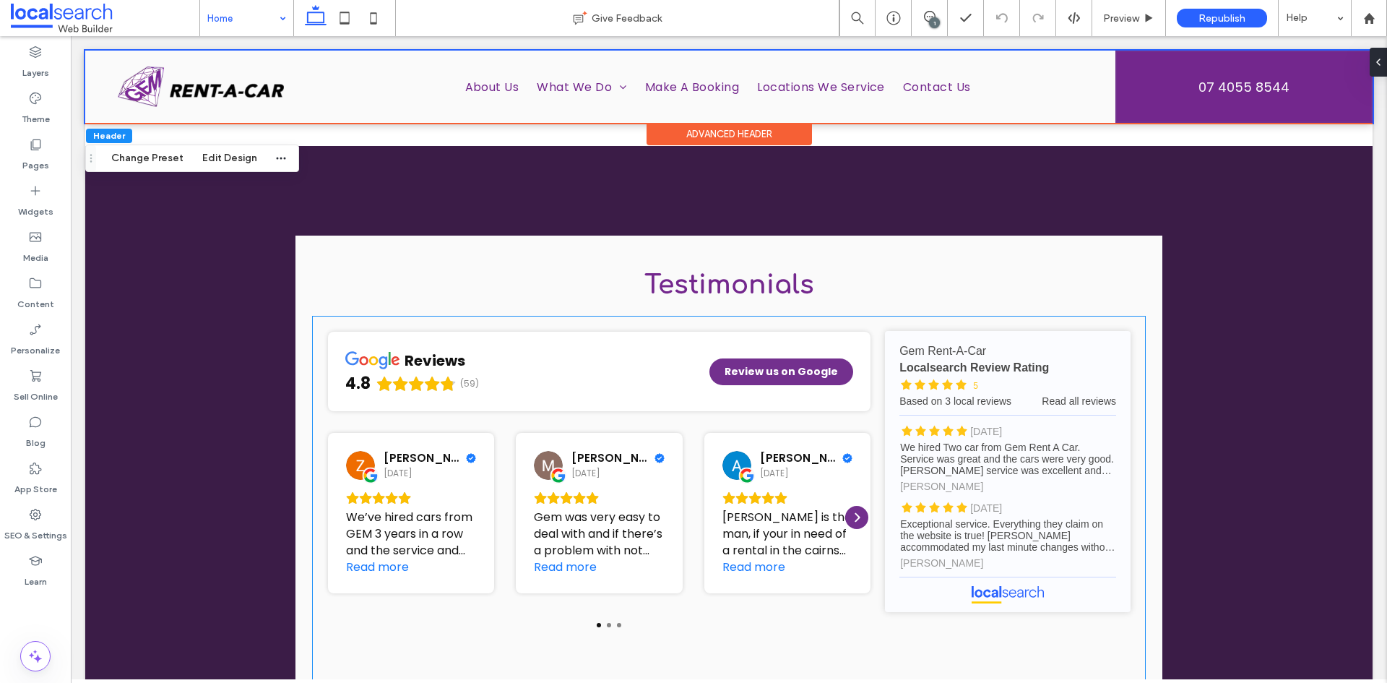
scroll to position [2312, 0]
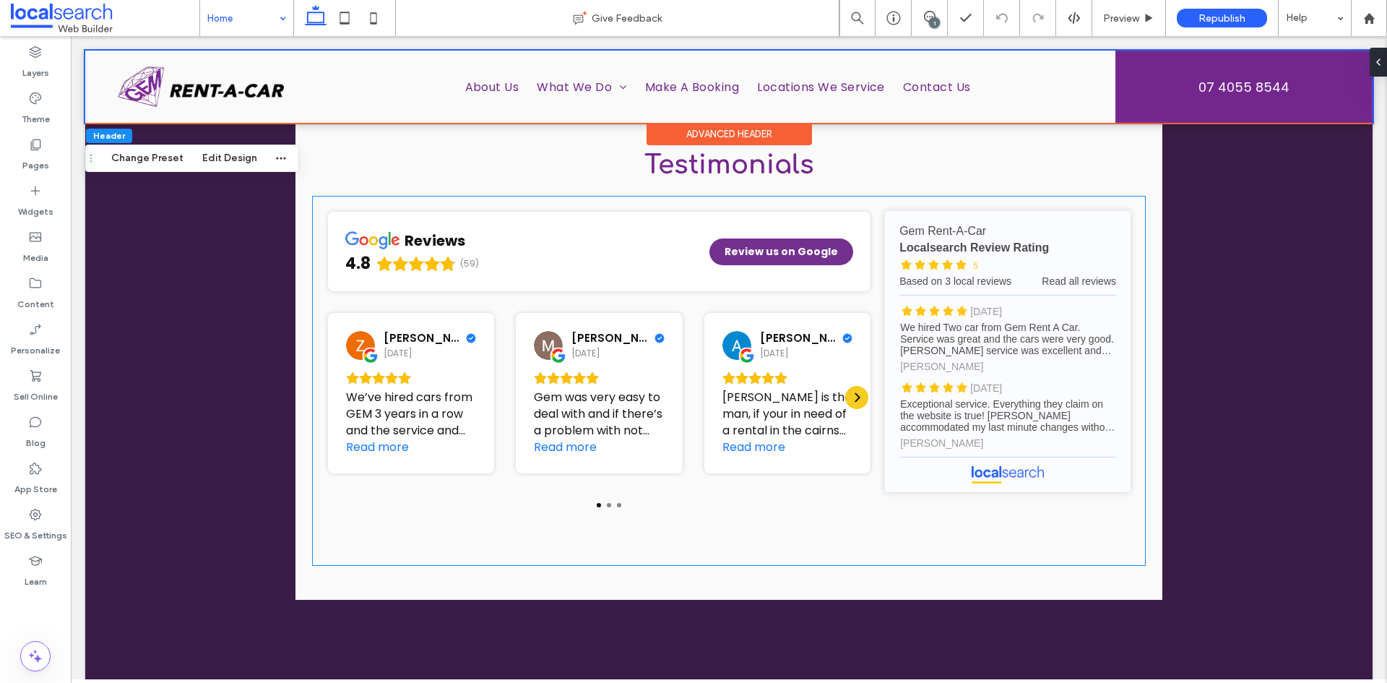
click at [845, 386] on div "Next" at bounding box center [856, 397] width 23 height 23
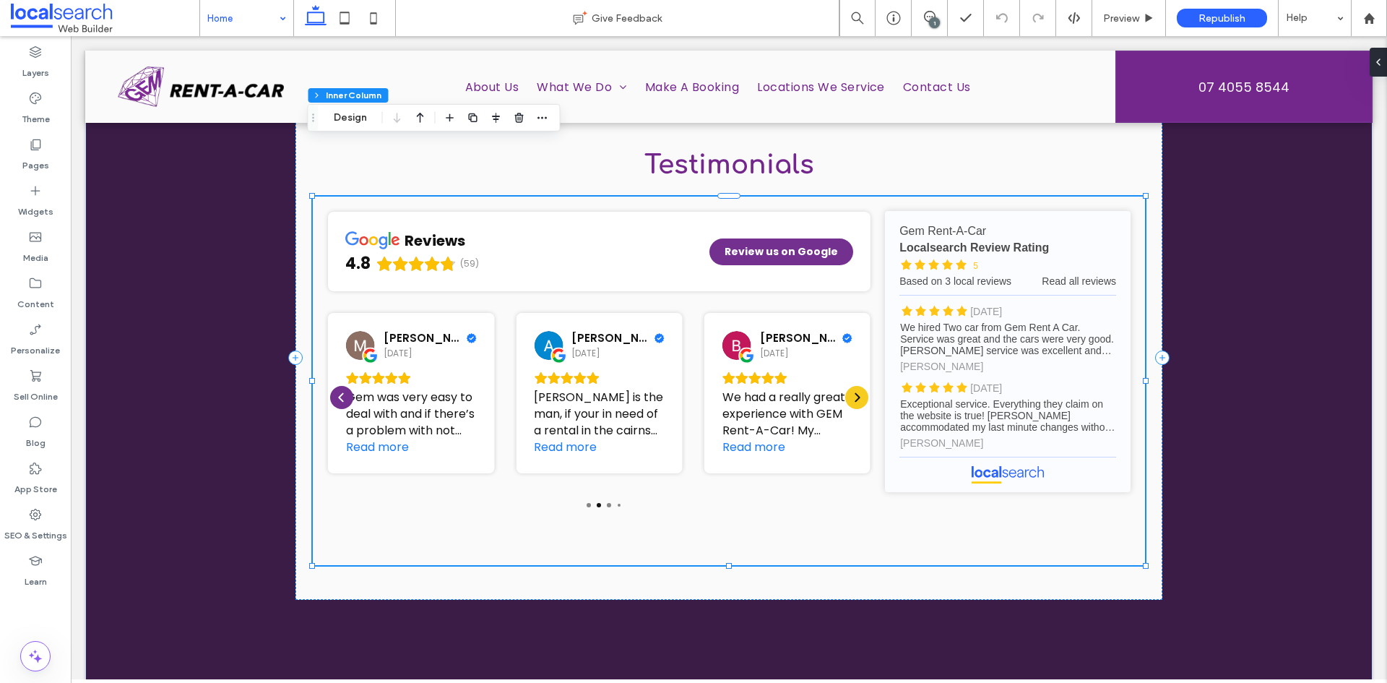
click at [845, 386] on div "Next" at bounding box center [856, 397] width 23 height 23
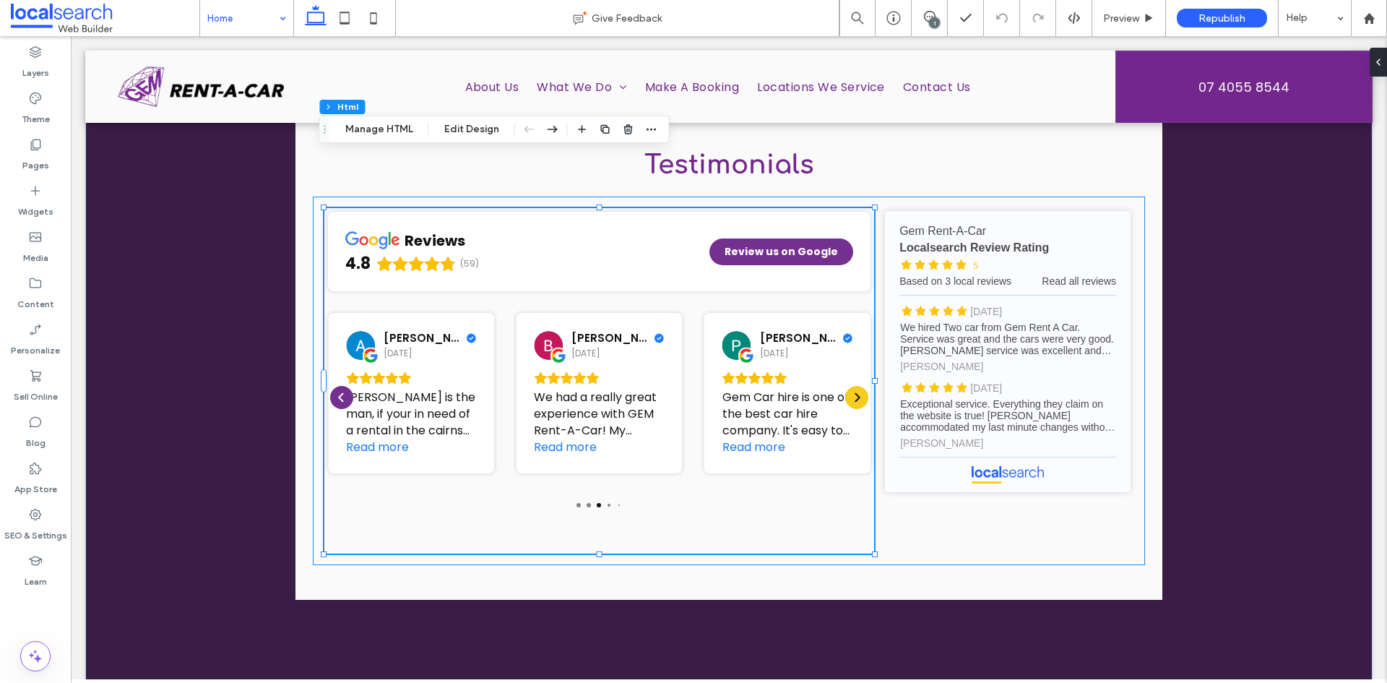
click at [845, 386] on div "Next" at bounding box center [856, 397] width 23 height 23
click at [336, 392] on icon "Previous" at bounding box center [342, 398] width 12 height 12
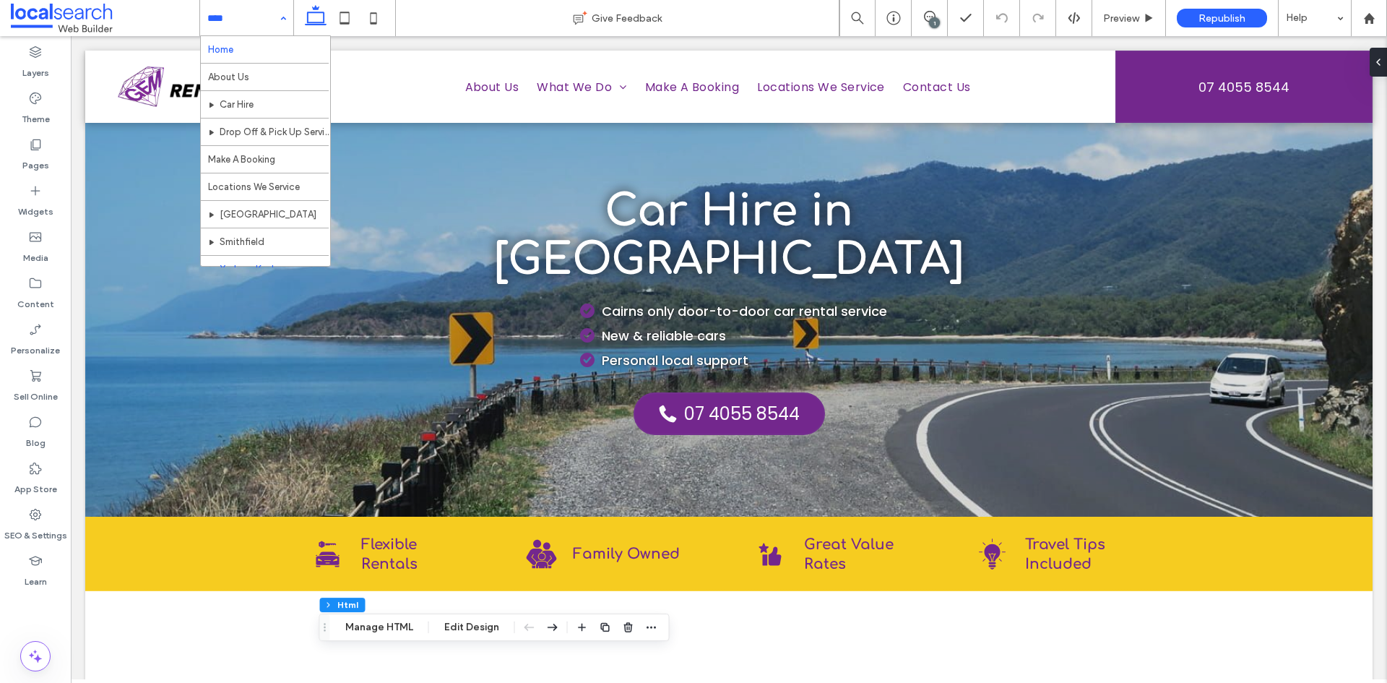
scroll to position [70, 0]
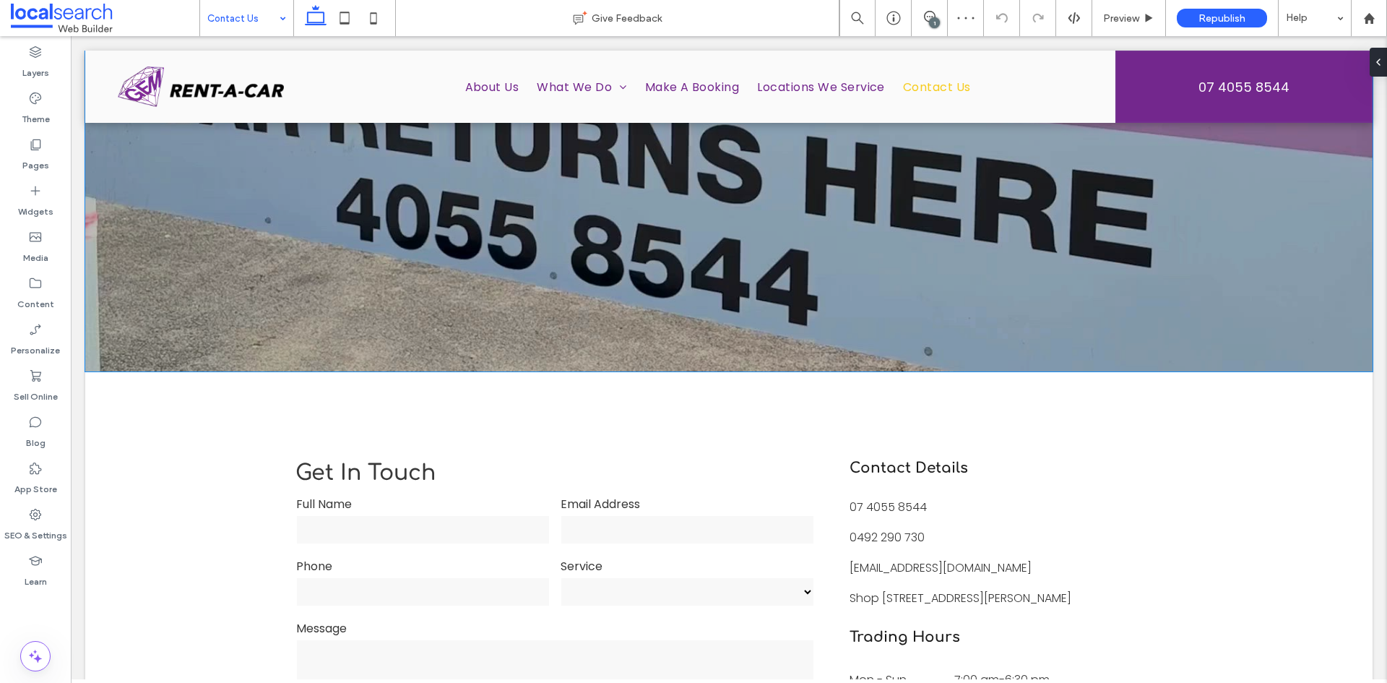
scroll to position [578, 0]
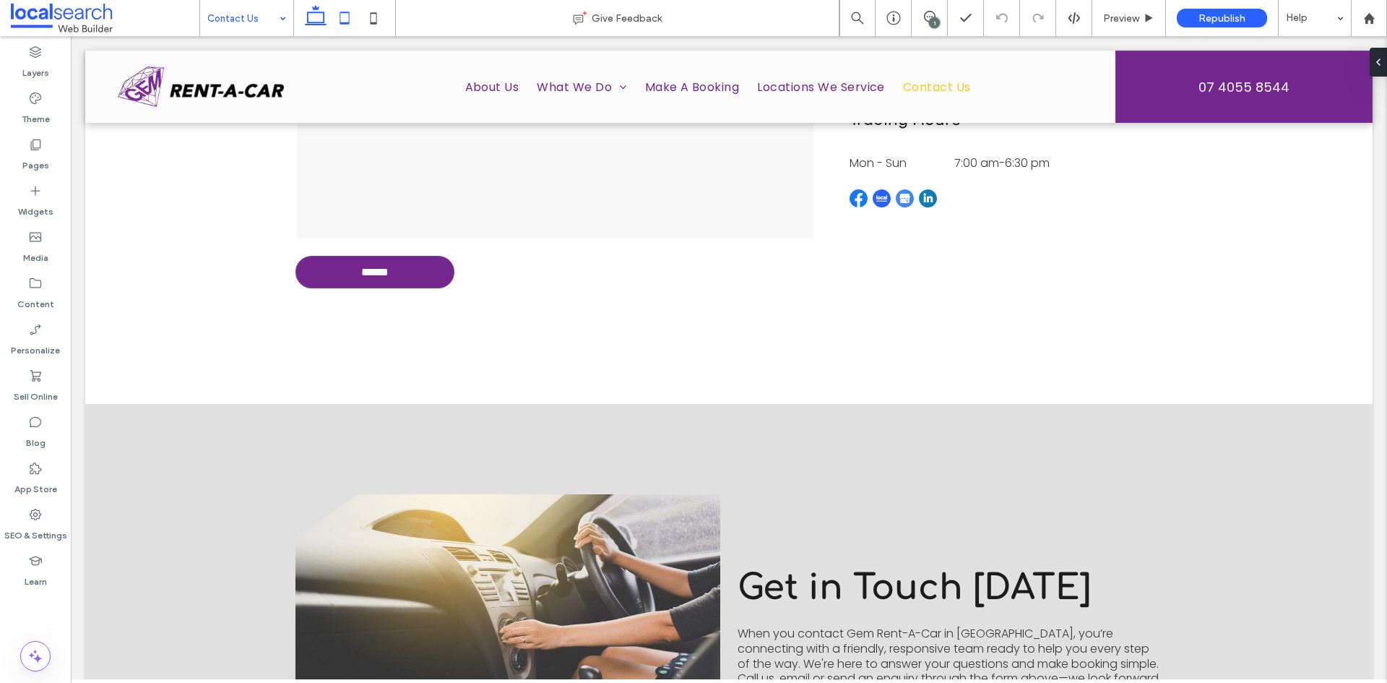
click at [356, 20] on icon at bounding box center [344, 18] width 29 height 29
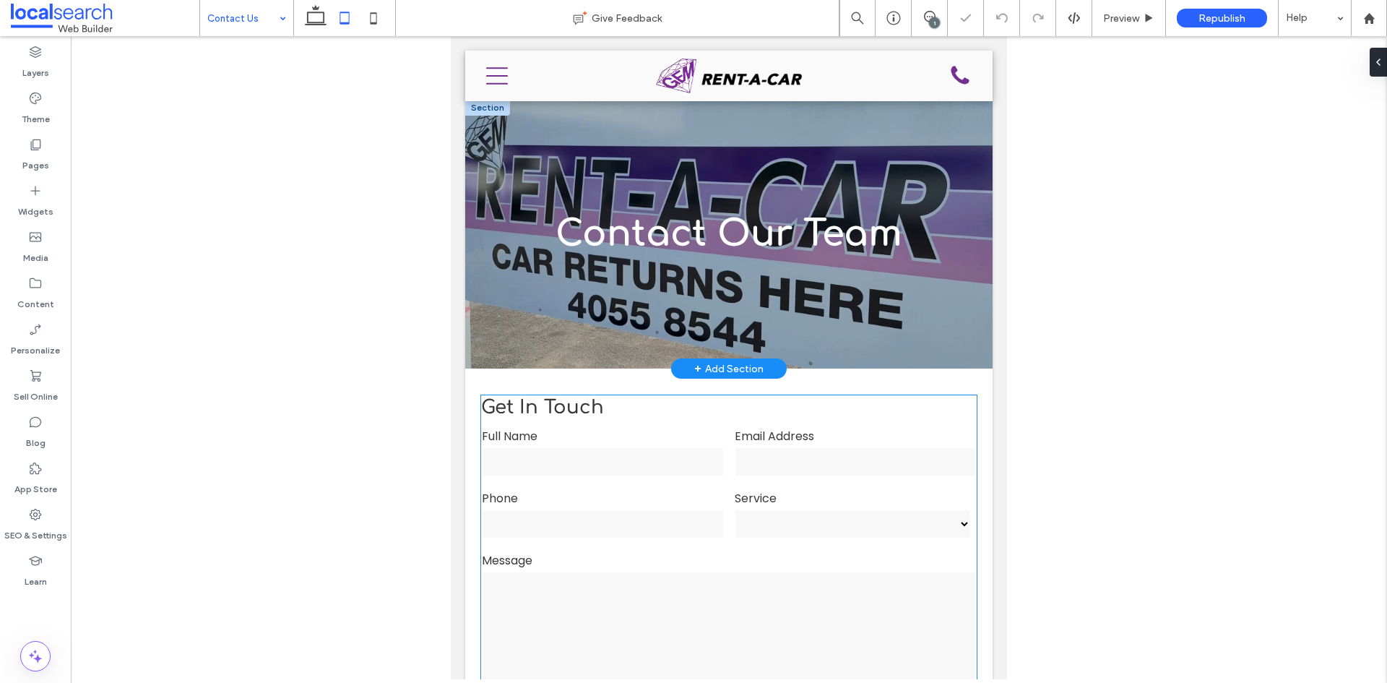
scroll to position [0, 0]
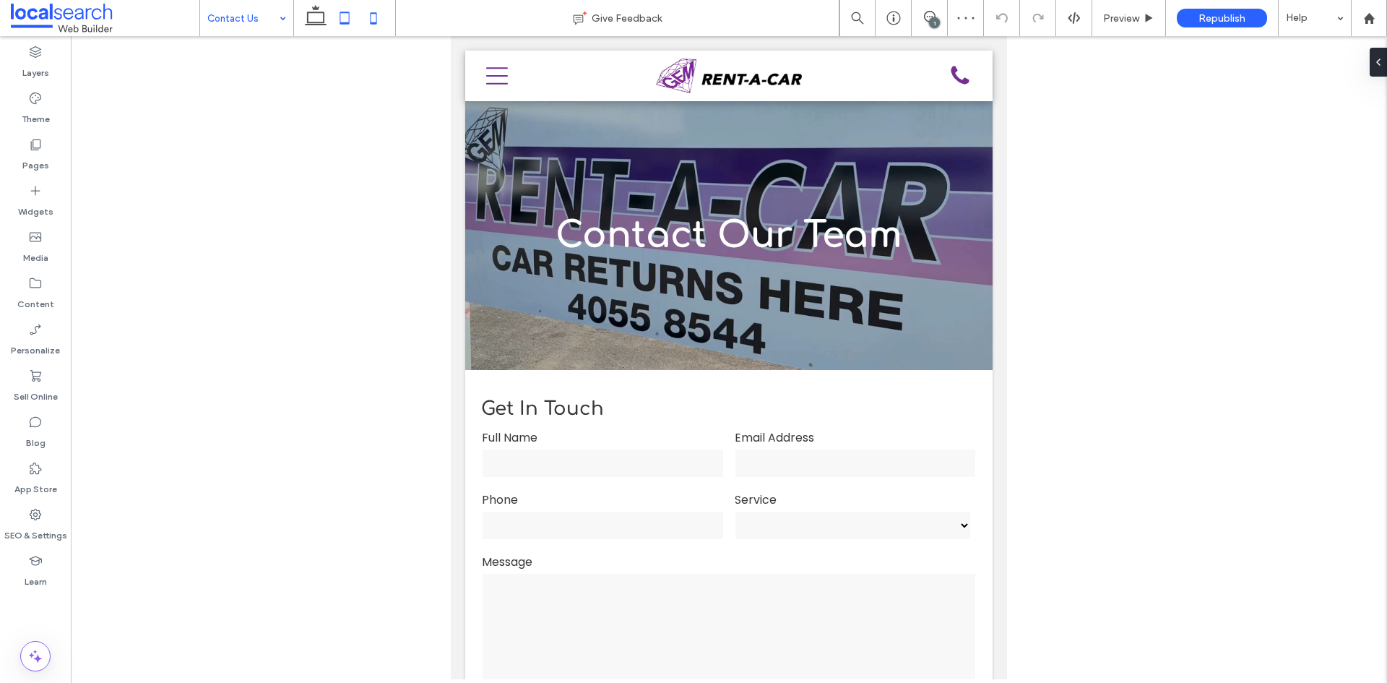
click at [384, 14] on icon at bounding box center [373, 18] width 29 height 29
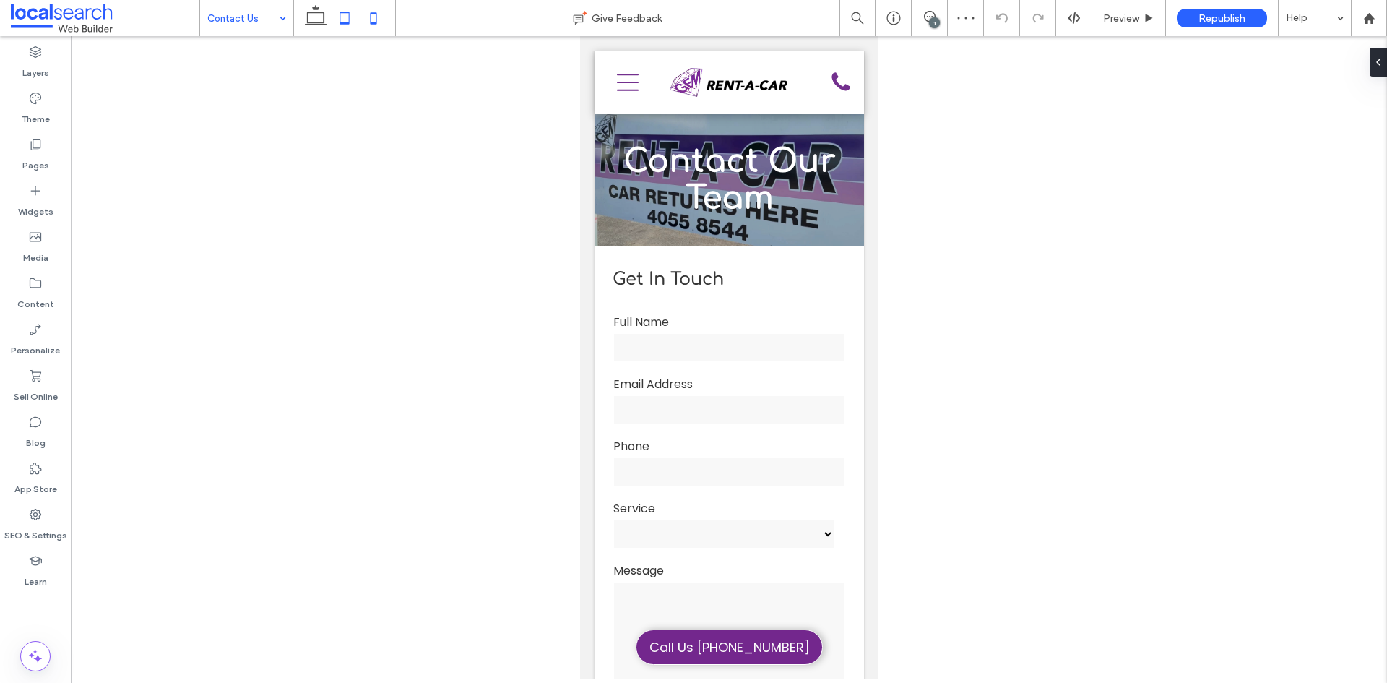
click at [341, 25] on icon at bounding box center [344, 18] width 29 height 29
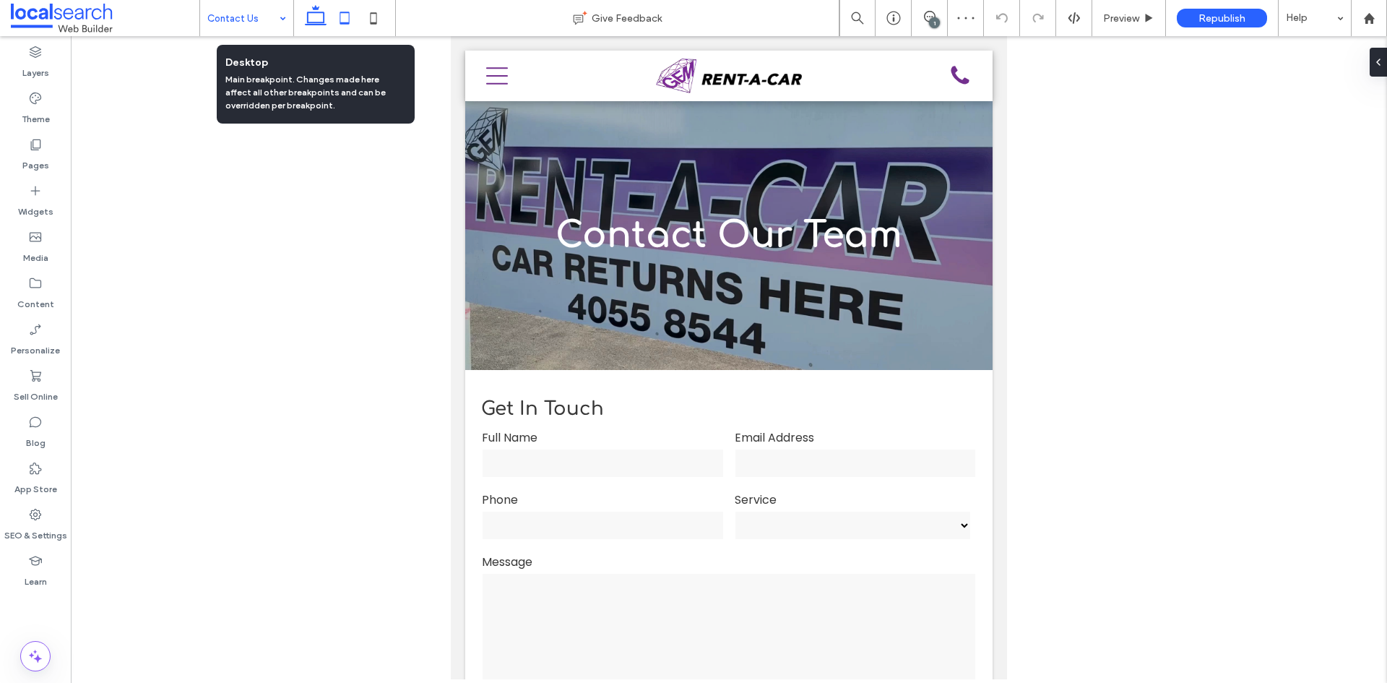
click at [319, 27] on icon at bounding box center [315, 18] width 29 height 29
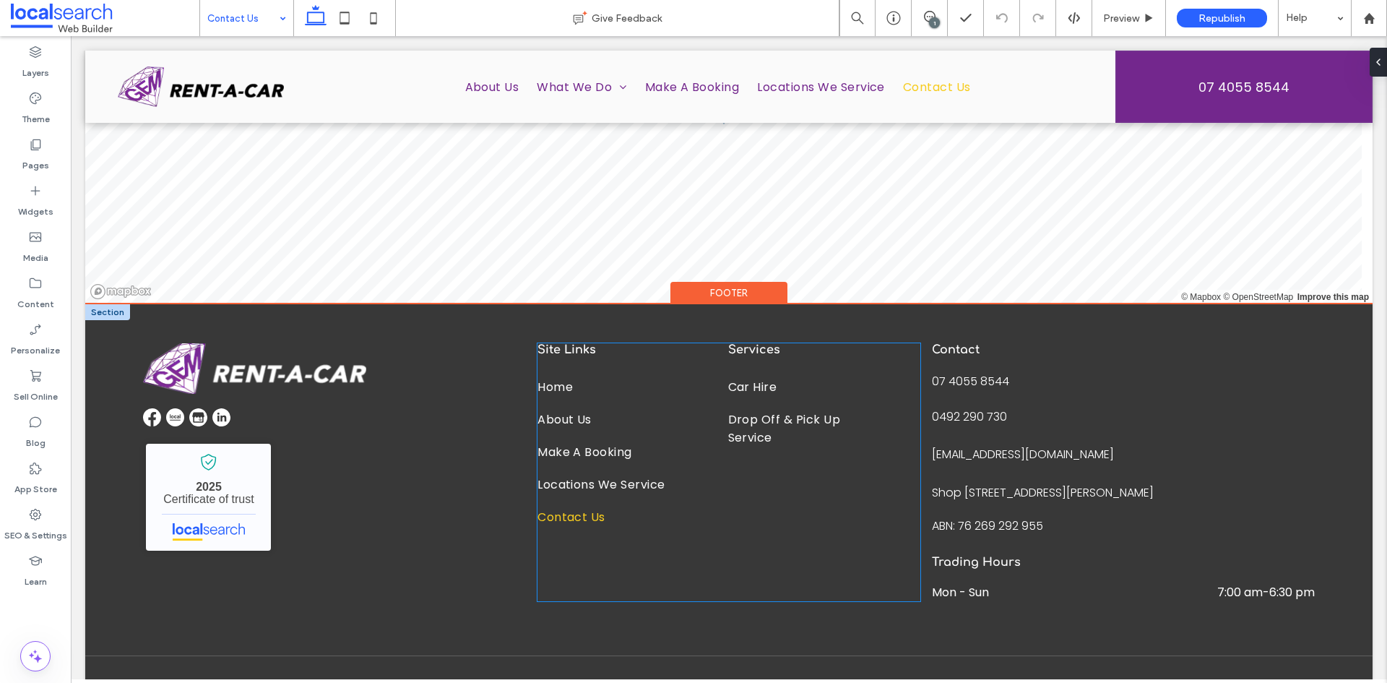
scroll to position [1918, 0]
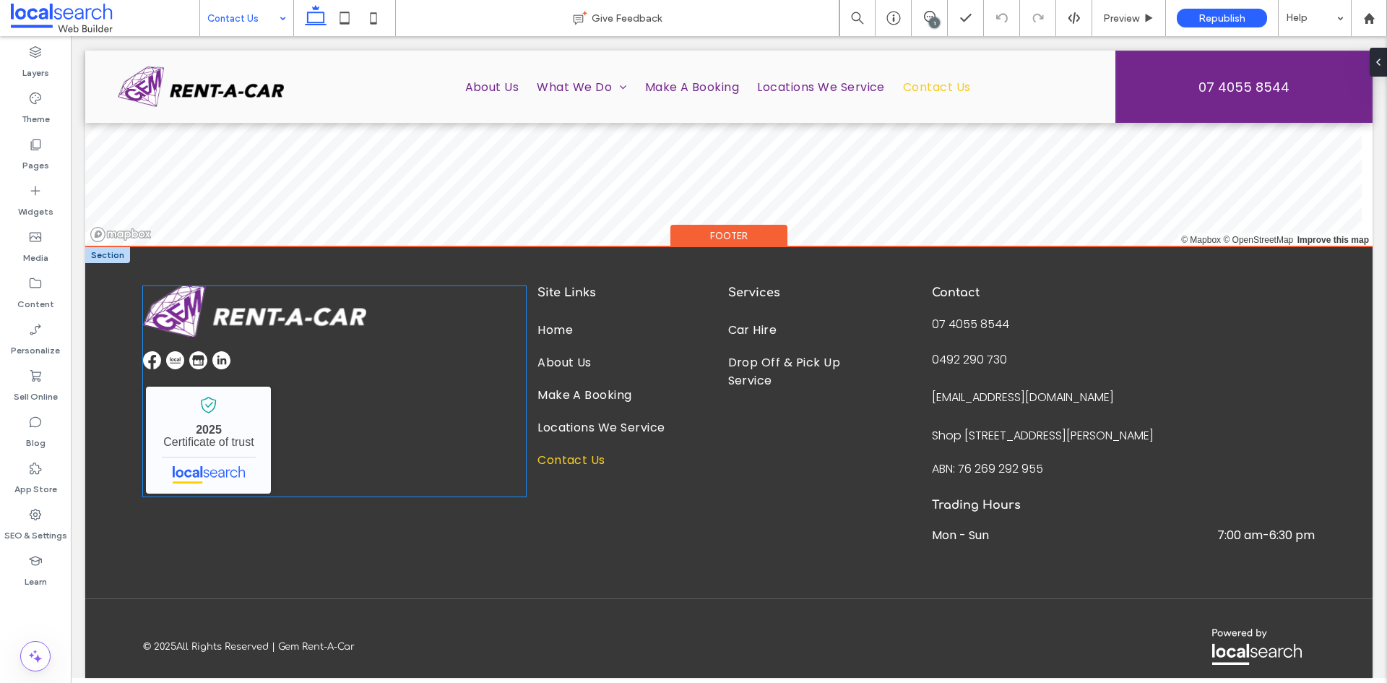
click at [261, 330] on img at bounding box center [254, 311] width 223 height 51
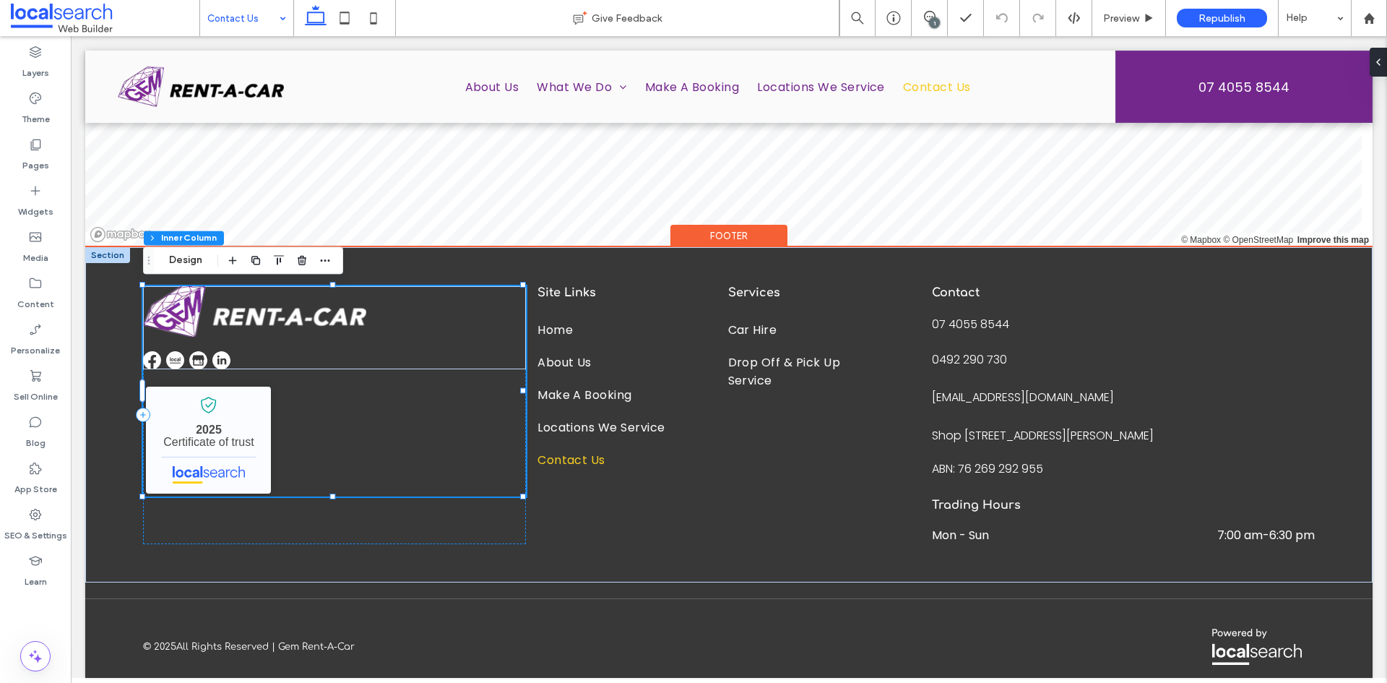
click at [261, 324] on img at bounding box center [254, 311] width 223 height 51
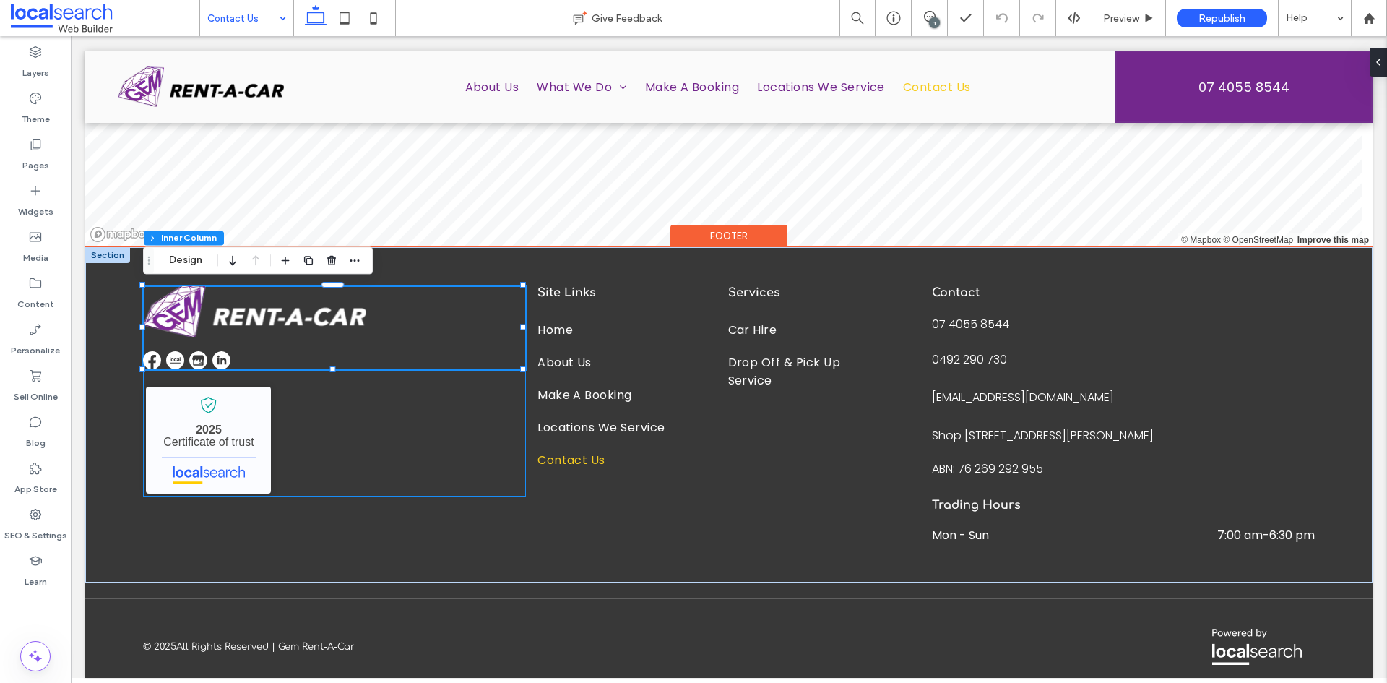
click at [261, 324] on img at bounding box center [254, 311] width 223 height 51
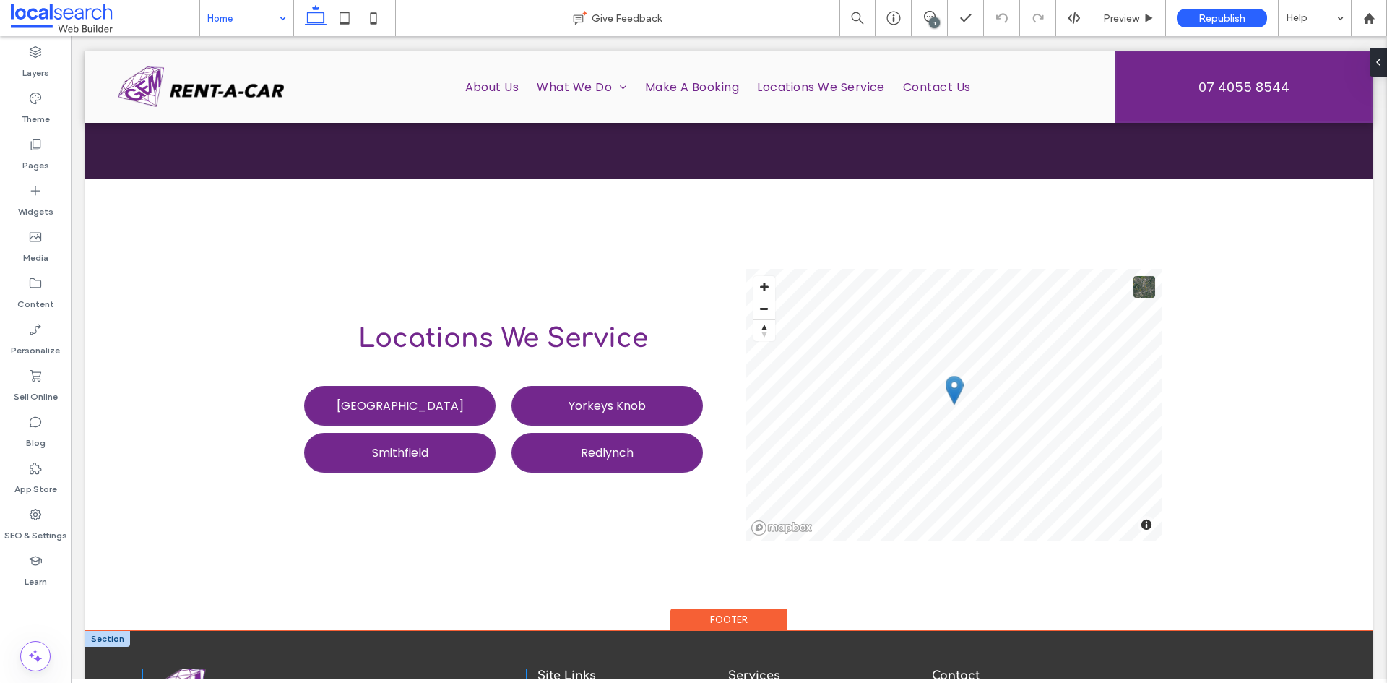
scroll to position [3216, 0]
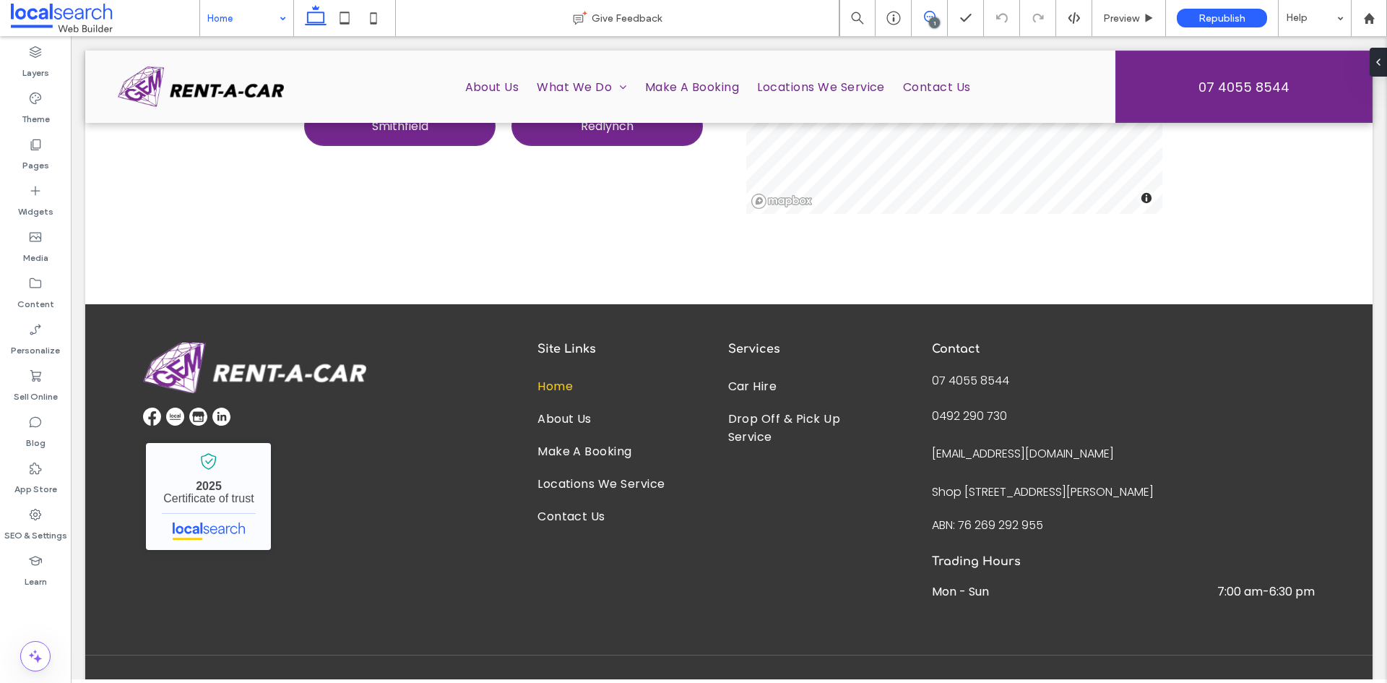
click at [926, 22] on icon at bounding box center [930, 17] width 12 height 12
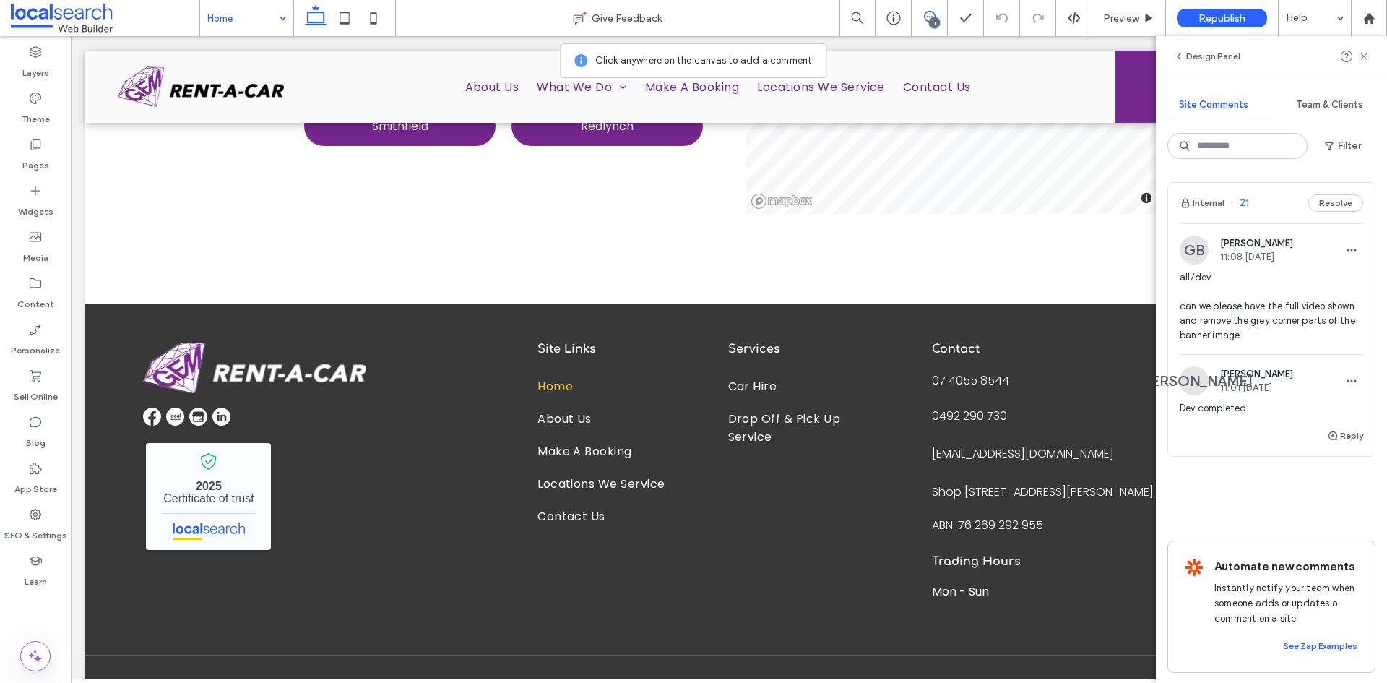
click at [1221, 264] on div "GB [PERSON_NAME] 11:08 [DATE] all/dev can we please have the full video shown a…" at bounding box center [1271, 294] width 183 height 118
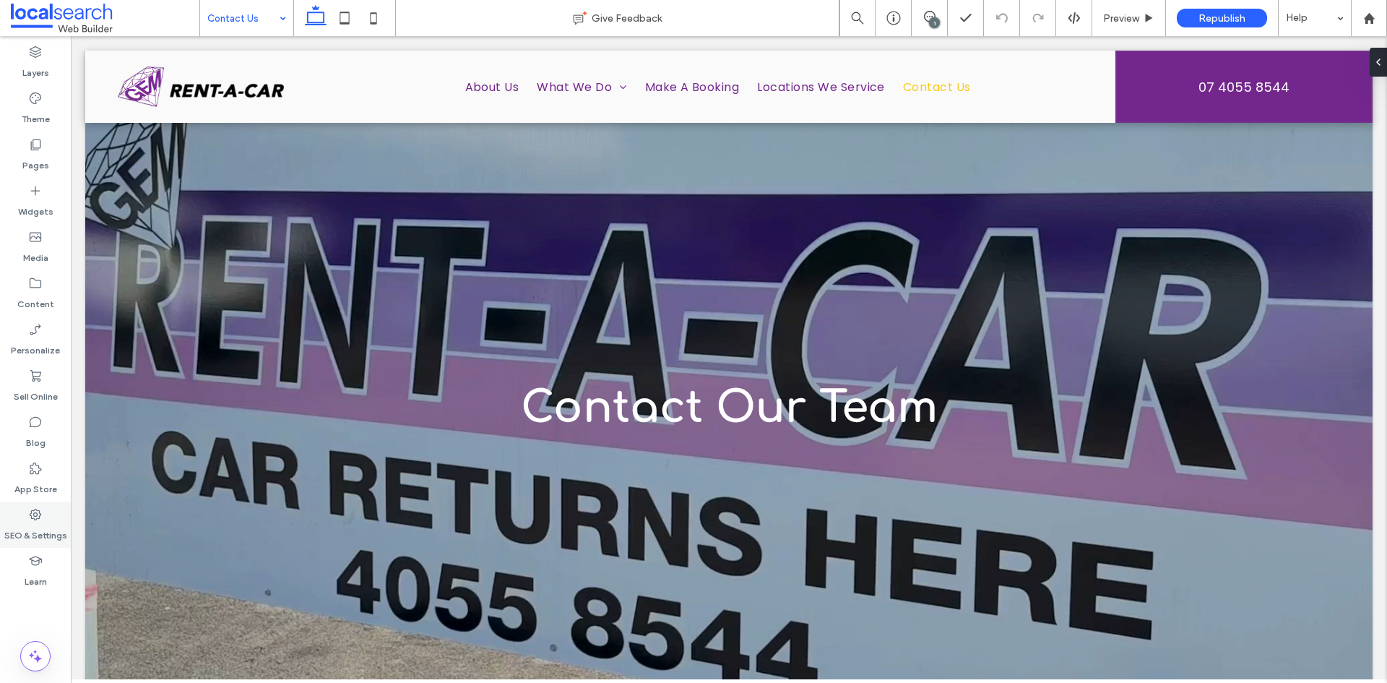
click at [33, 522] on label "SEO & Settings" at bounding box center [35, 532] width 63 height 20
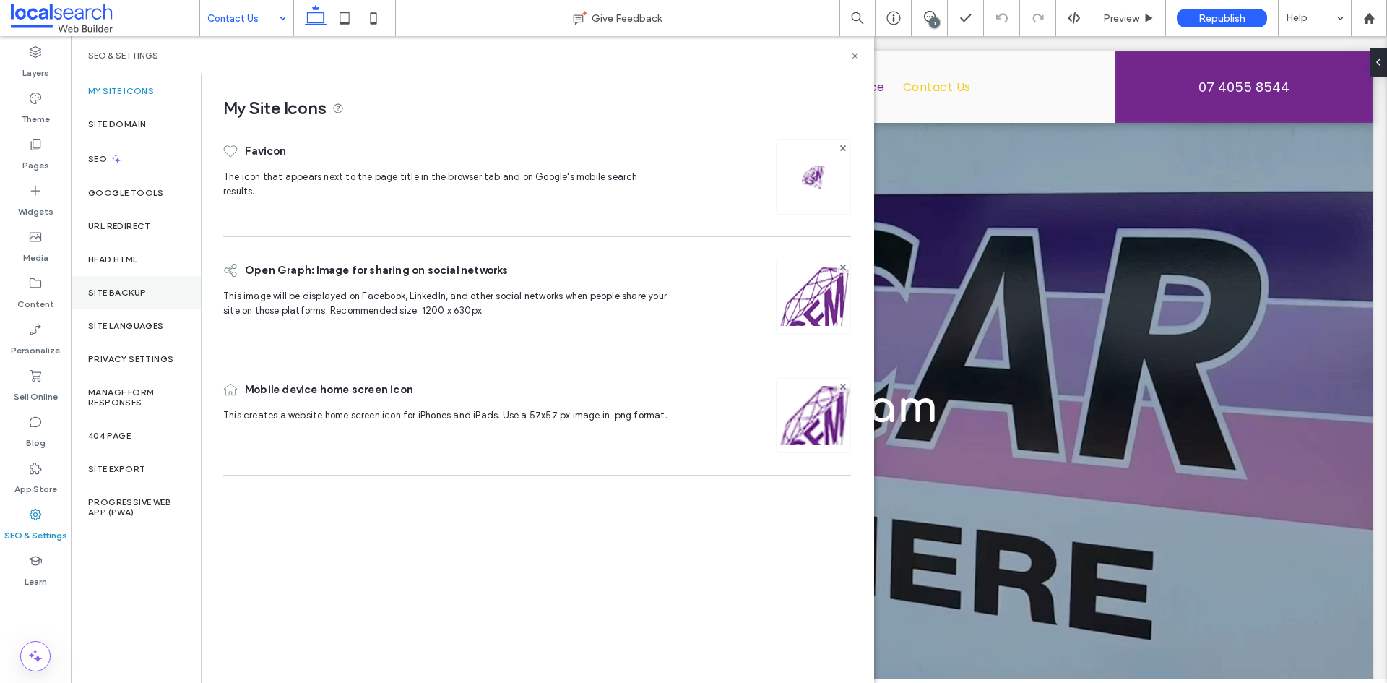
click at [112, 289] on label "Site Backup" at bounding box center [117, 292] width 58 height 10
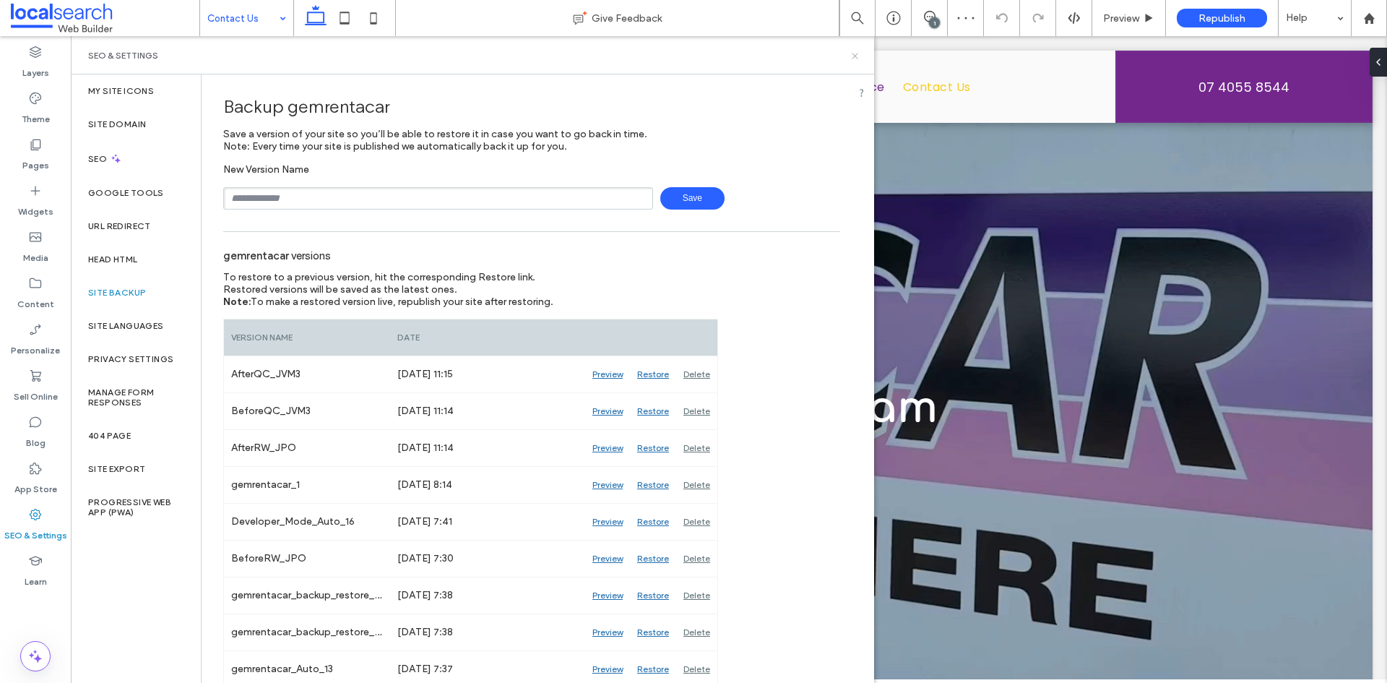
click at [858, 55] on icon at bounding box center [854, 56] width 11 height 11
